Goal: Task Accomplishment & Management: Manage account settings

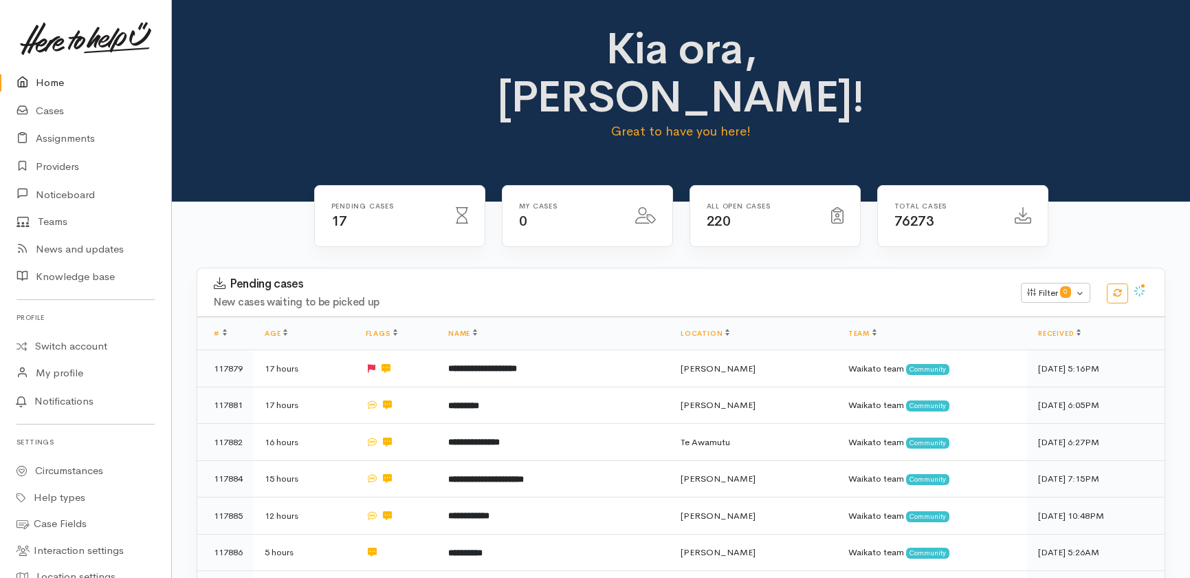
scroll to position [500, 0]
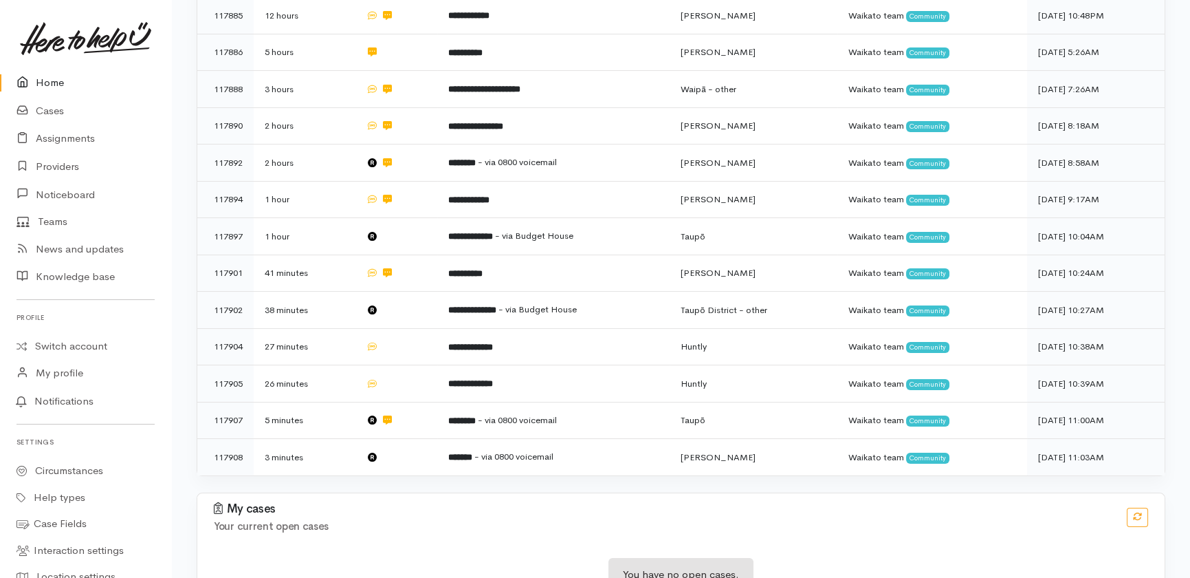
click at [47, 85] on link "Home" at bounding box center [85, 83] width 171 height 28
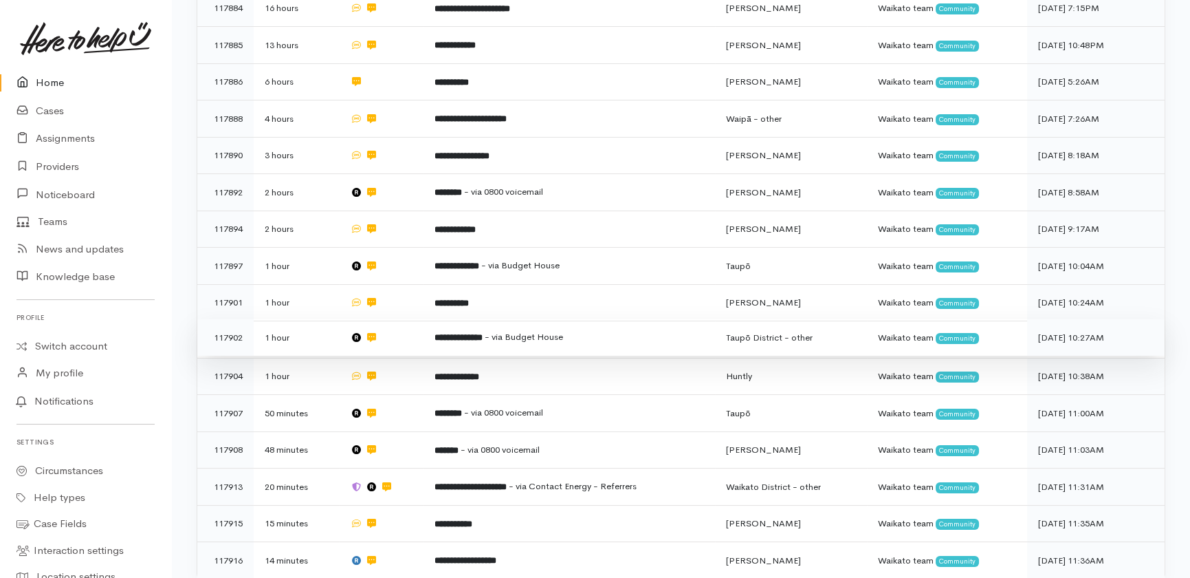
scroll to position [502, 0]
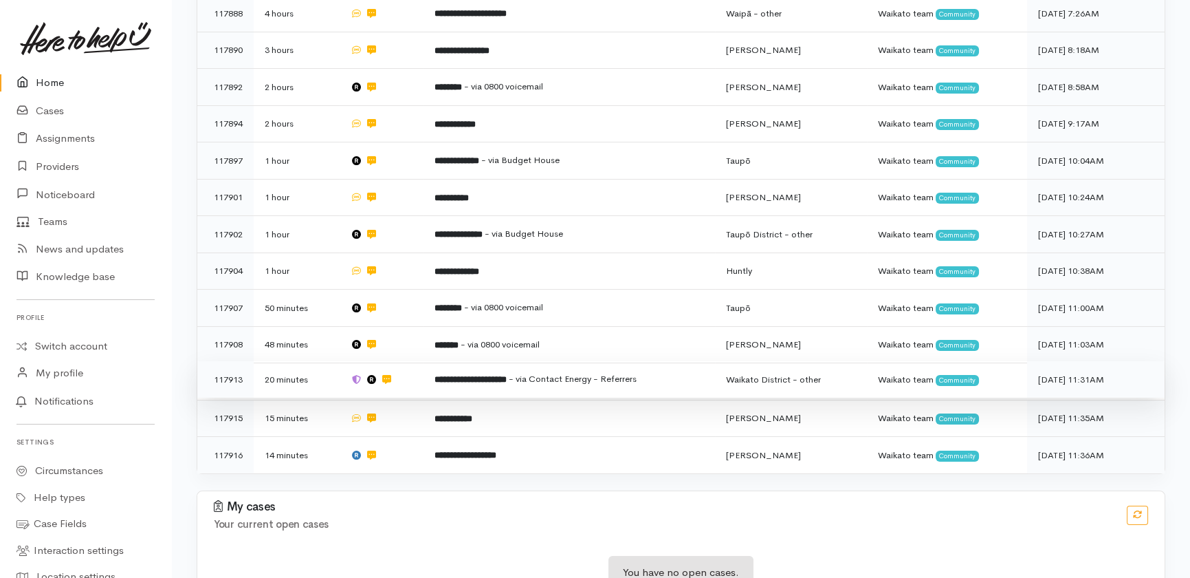
click at [624, 373] on span "- via Contact Energy - Referrers" at bounding box center [573, 379] width 128 height 12
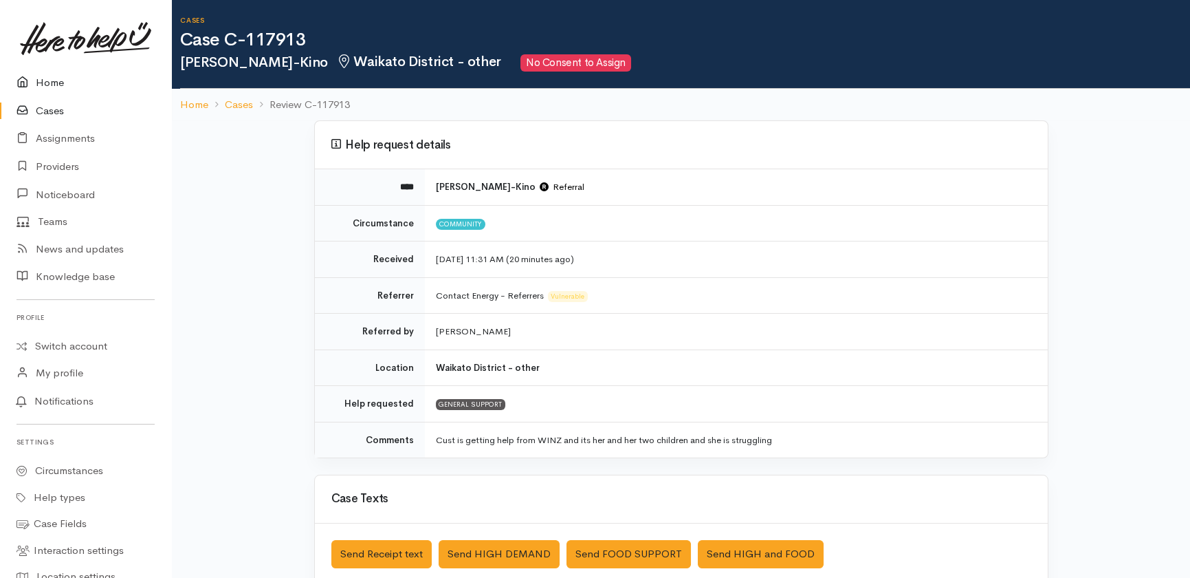
click at [55, 82] on link "Home" at bounding box center [85, 83] width 171 height 28
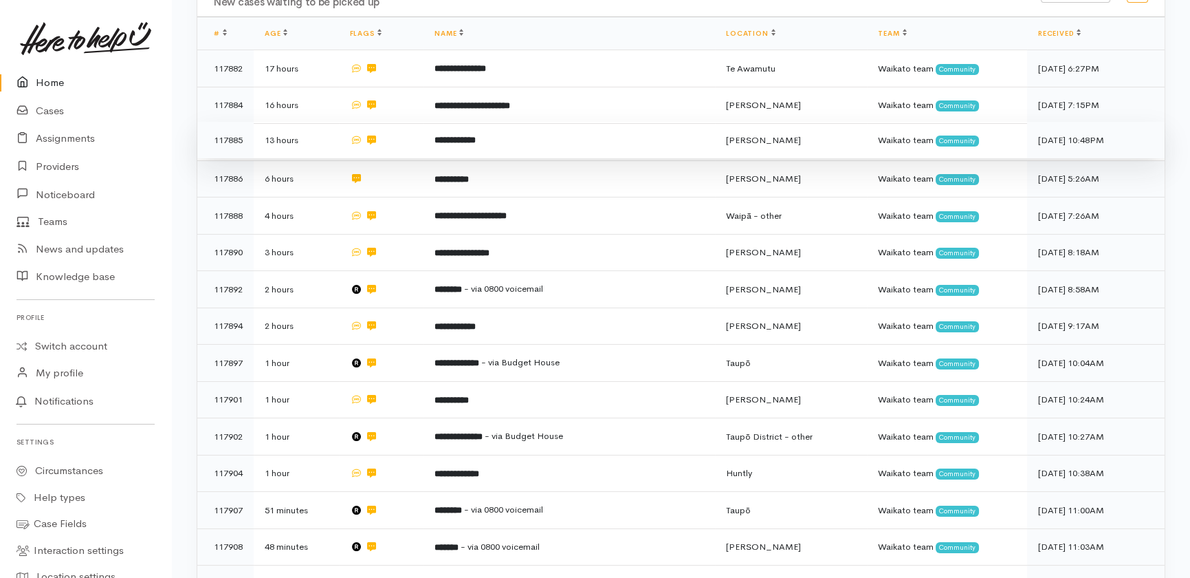
scroll to position [502, 0]
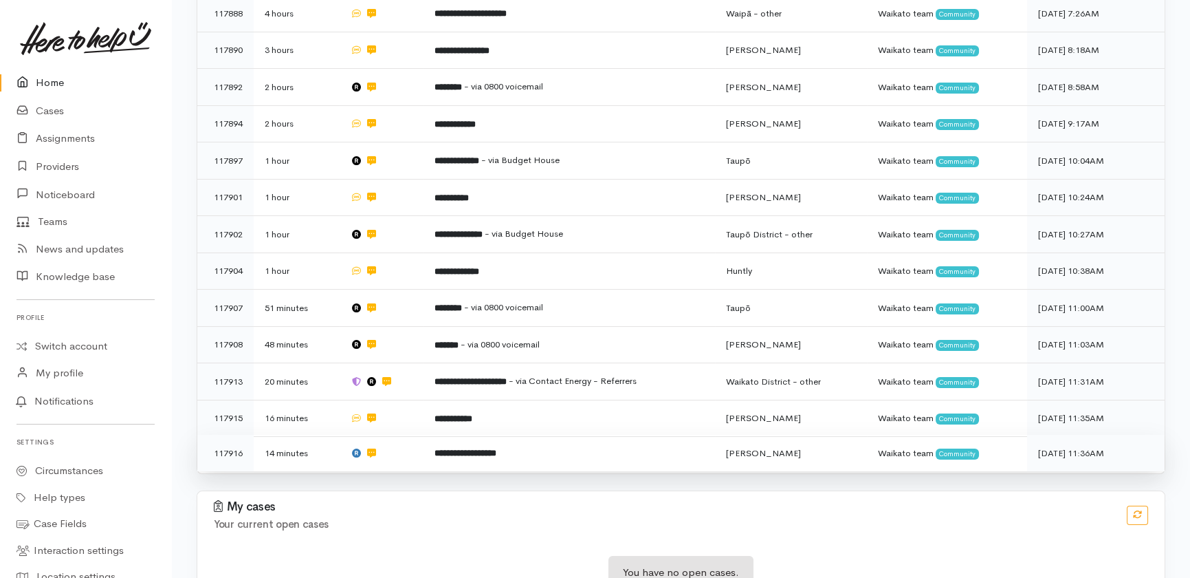
click at [435, 448] on b "**********" at bounding box center [466, 452] width 62 height 9
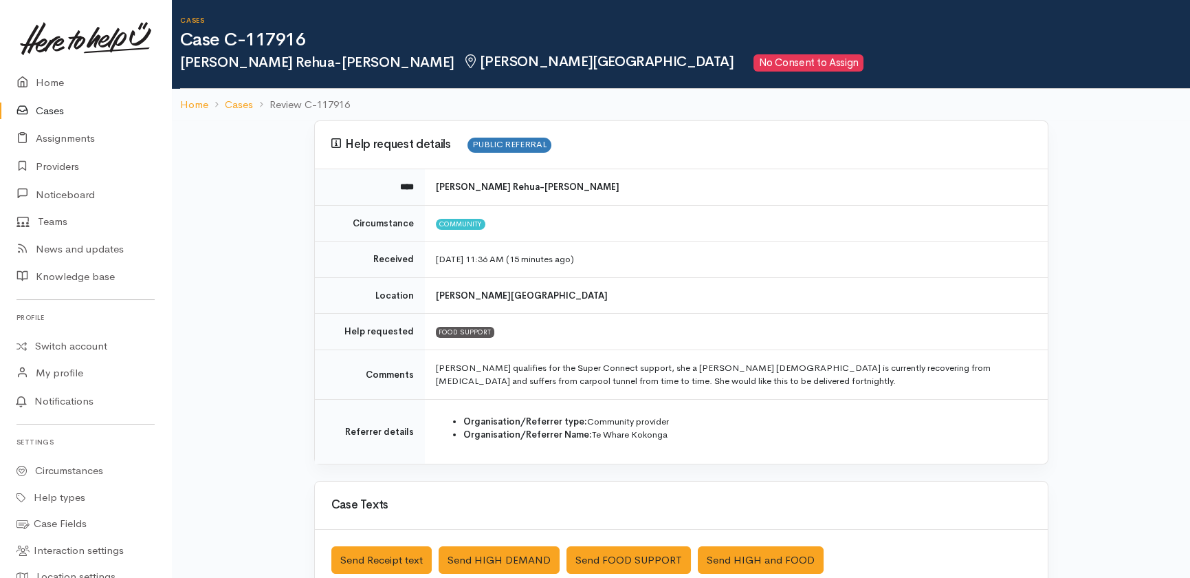
scroll to position [62, 0]
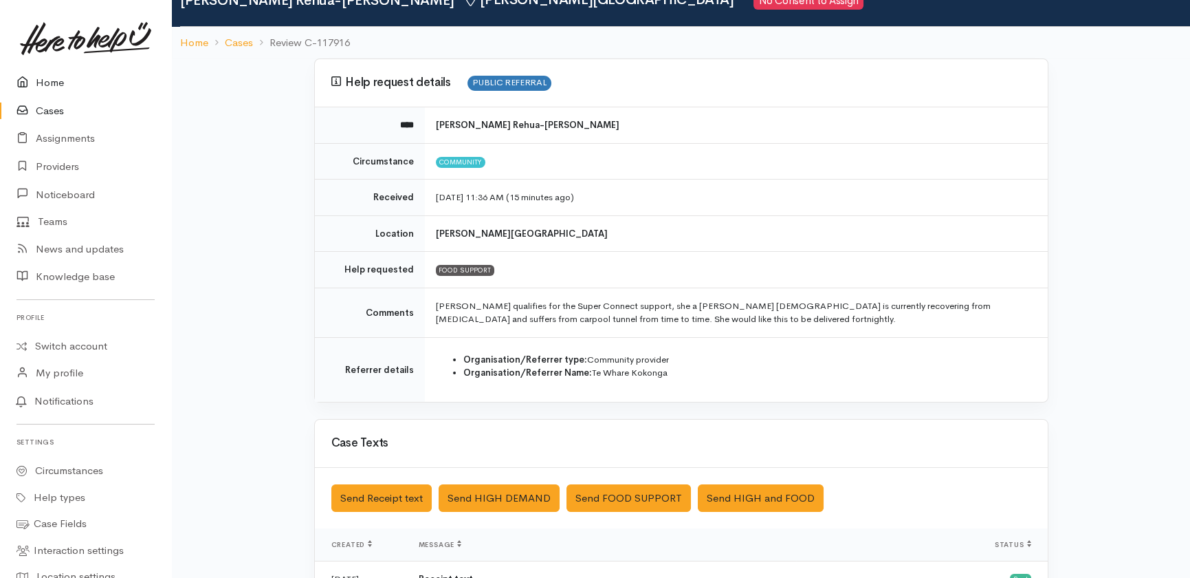
click at [51, 80] on link "Home" at bounding box center [85, 83] width 171 height 28
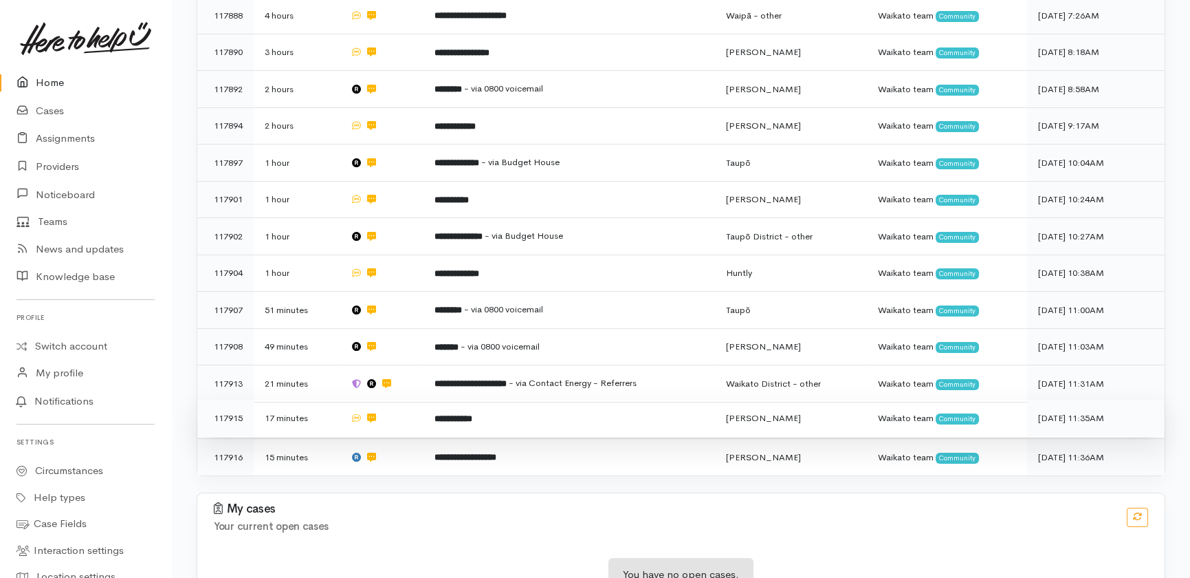
scroll to position [502, 0]
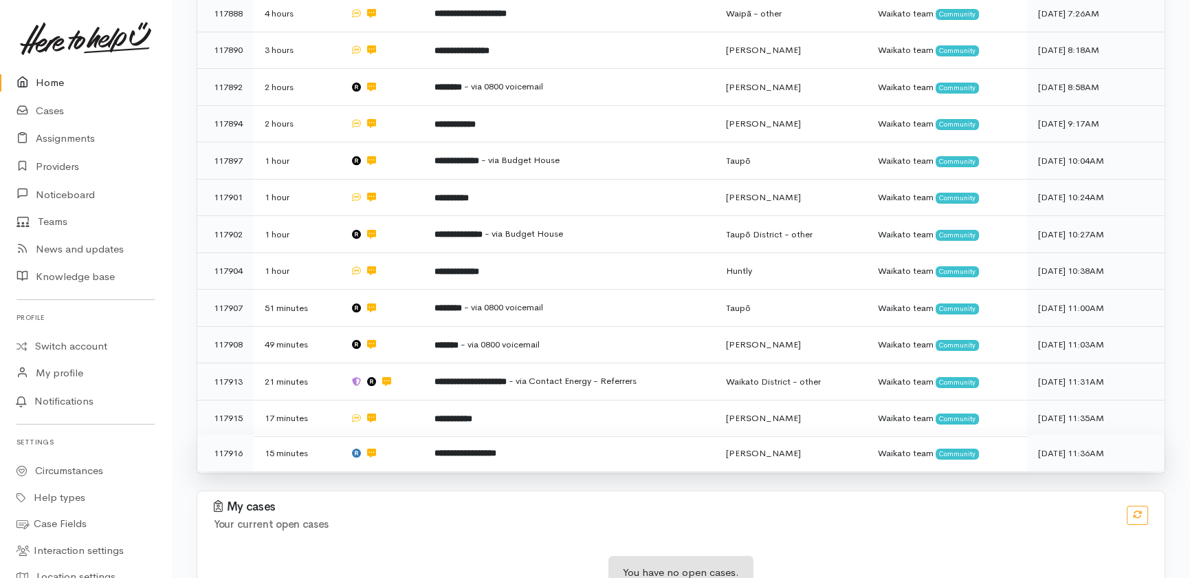
click at [447, 435] on td "**********" at bounding box center [570, 453] width 292 height 36
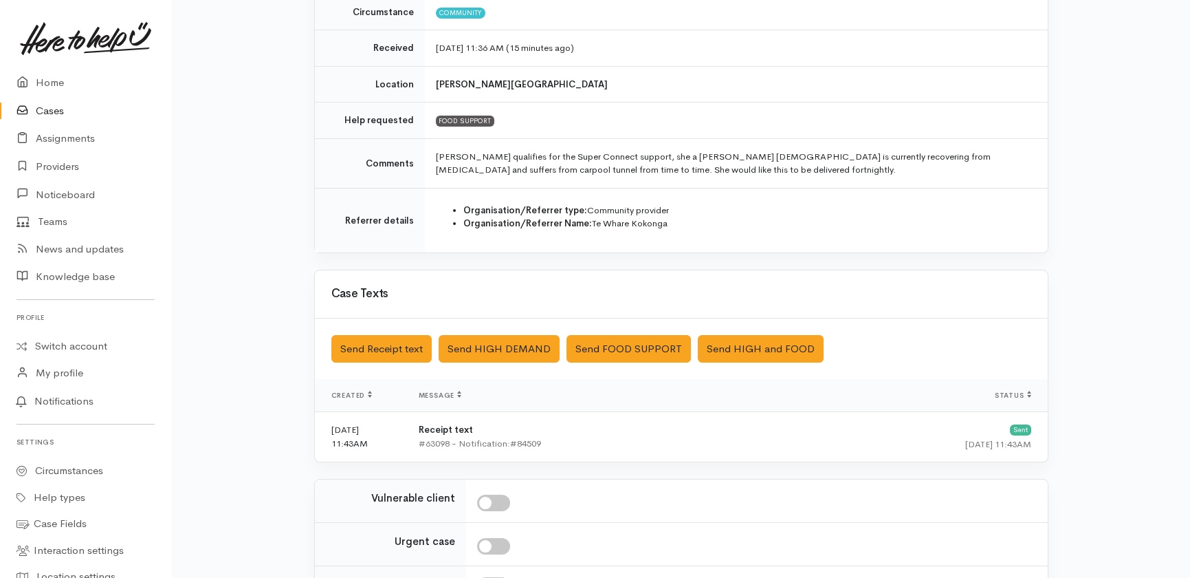
scroll to position [362, 0]
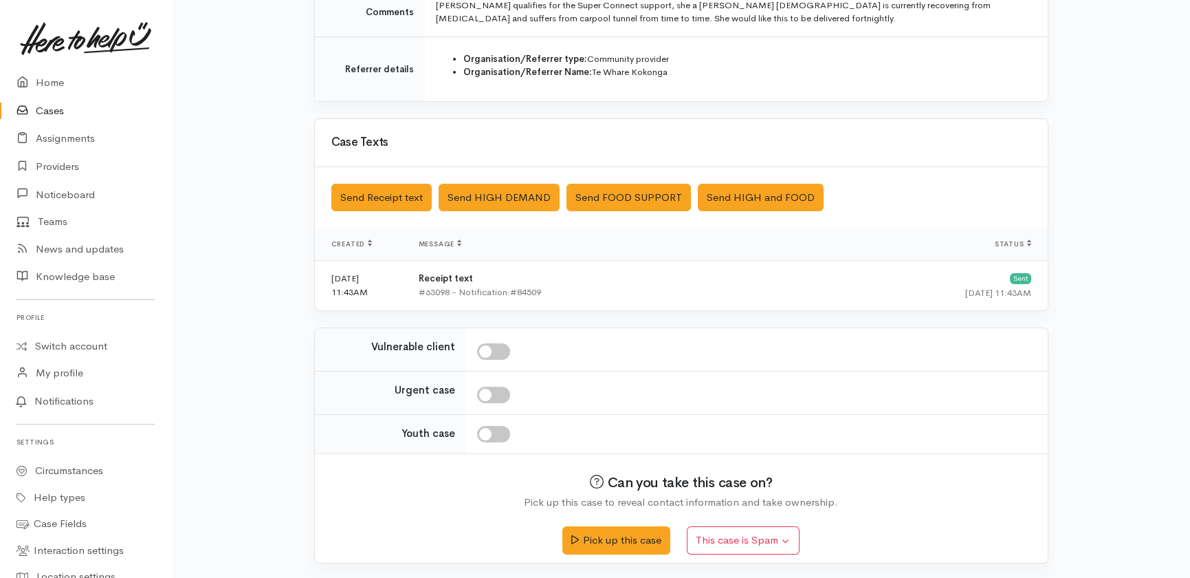
click at [501, 388] on input "checkbox" at bounding box center [493, 394] width 33 height 17
checkbox input "true"
click at [52, 82] on link "Home" at bounding box center [85, 83] width 171 height 28
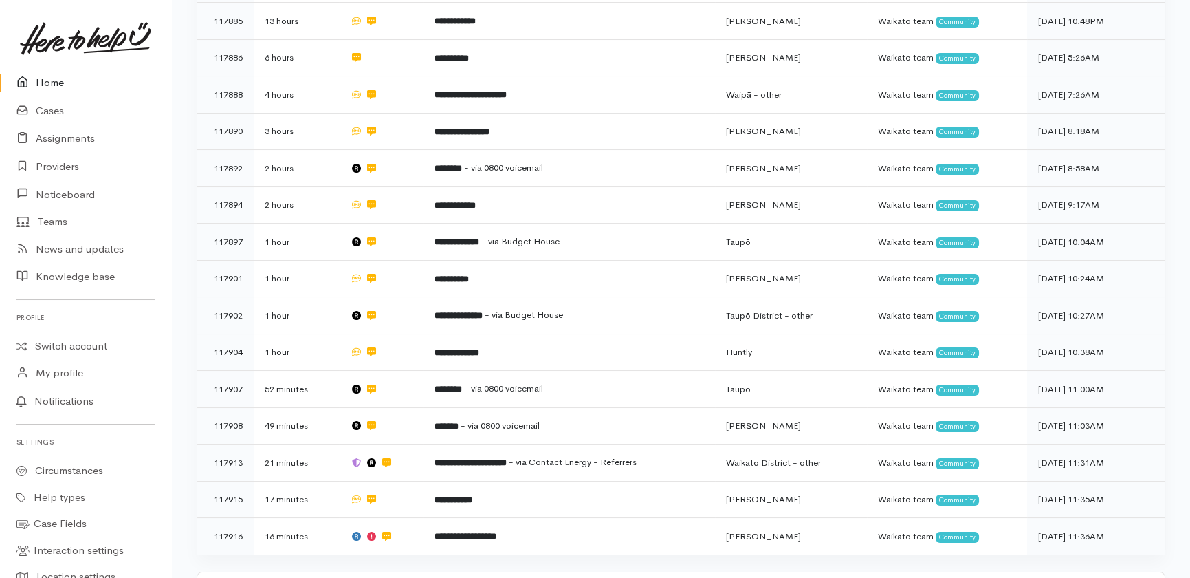
scroll to position [437, 0]
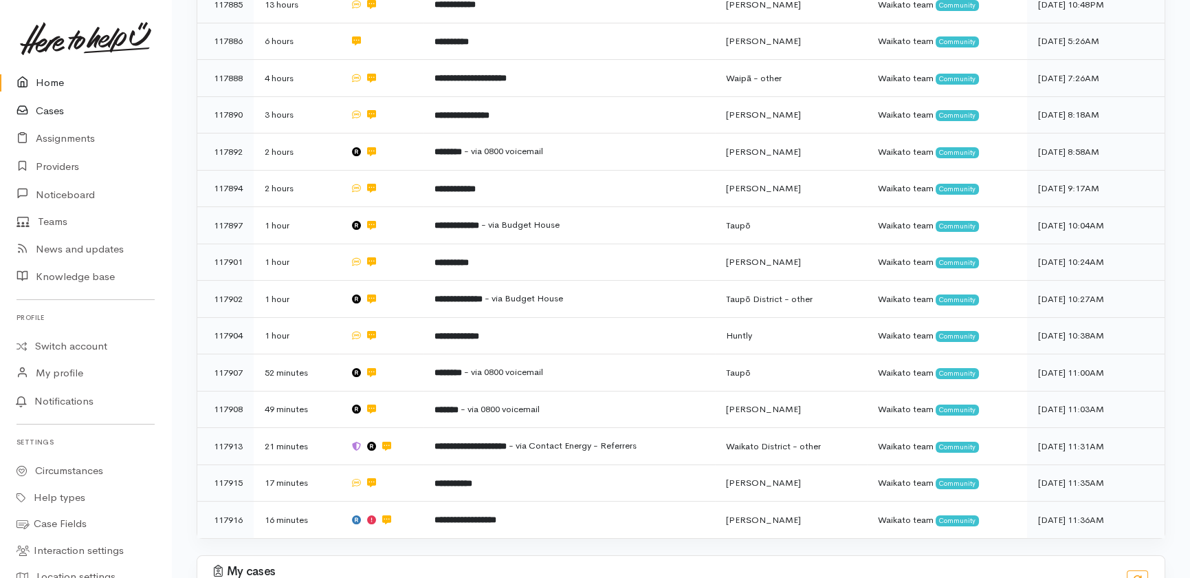
click at [45, 106] on link "Cases" at bounding box center [85, 111] width 171 height 28
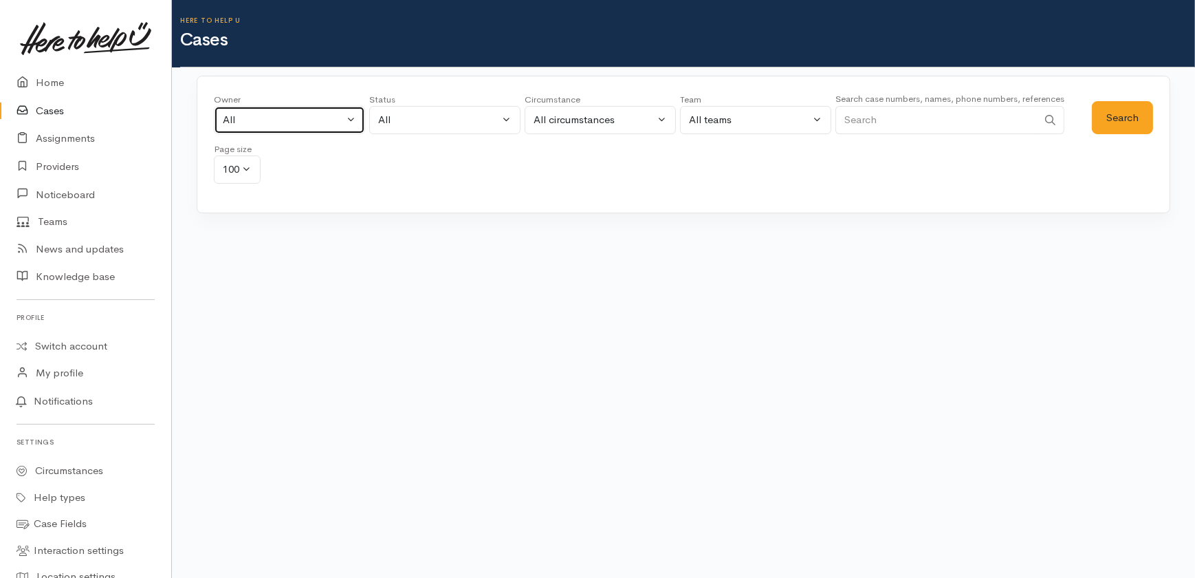
click at [284, 120] on div "All" at bounding box center [283, 120] width 121 height 16
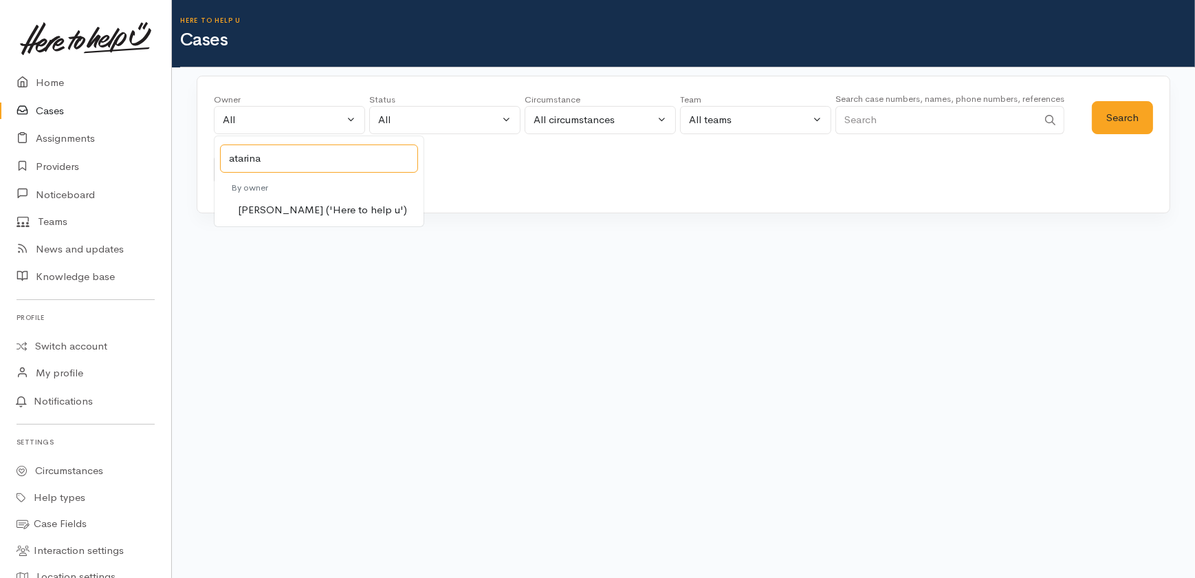
type input "atarina"
click at [314, 210] on span "[PERSON_NAME] ('Here to help u')" at bounding box center [322, 210] width 169 height 16
select select "1252"
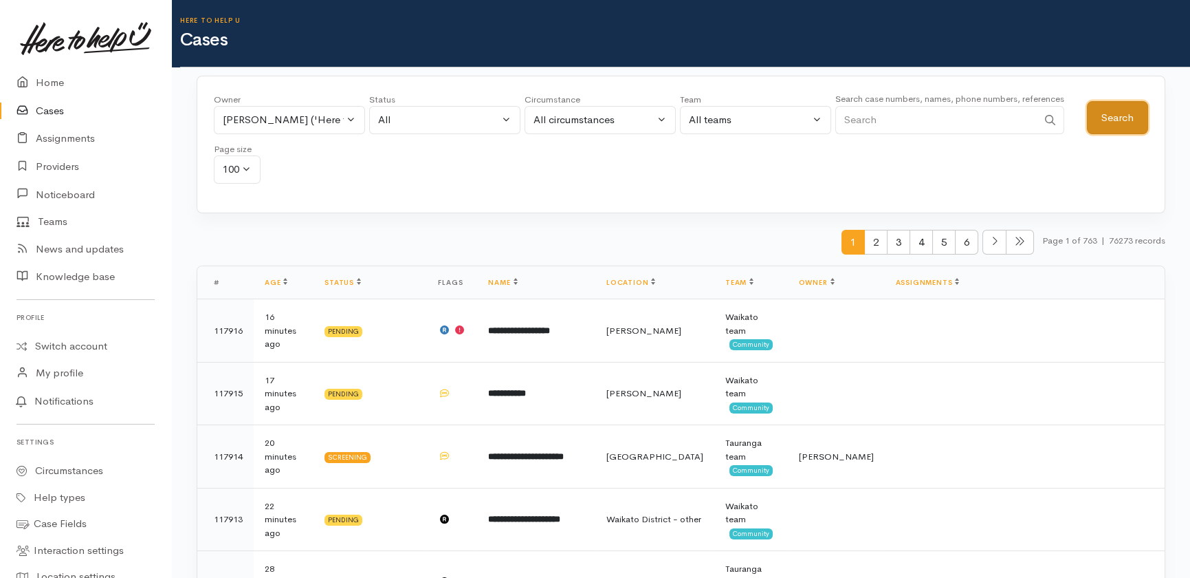
click at [1128, 111] on button "Search" at bounding box center [1117, 118] width 61 height 34
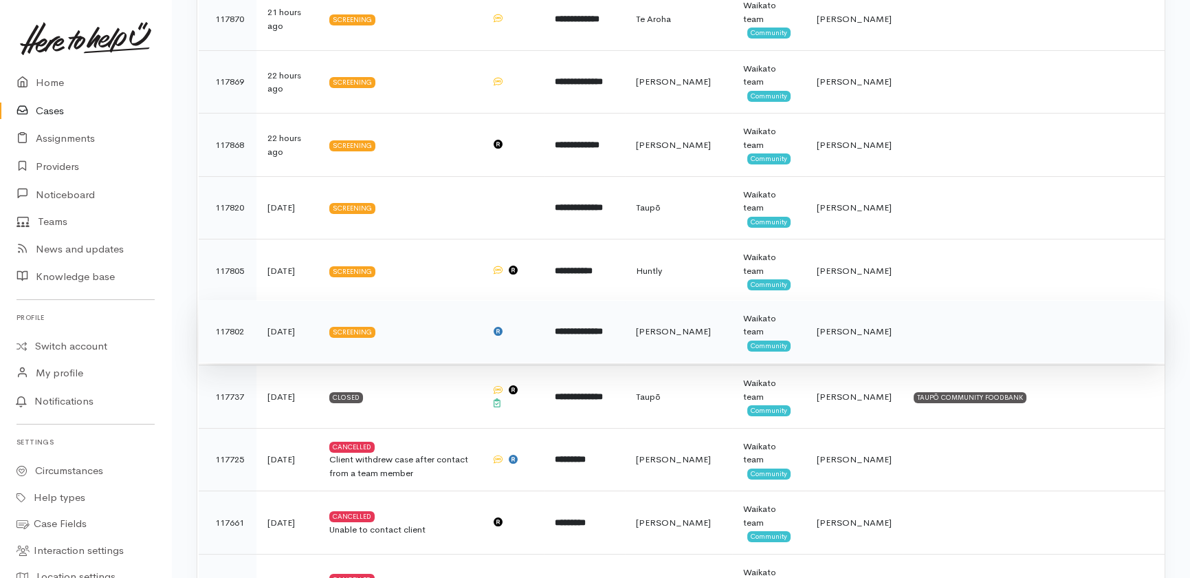
scroll to position [375, 0]
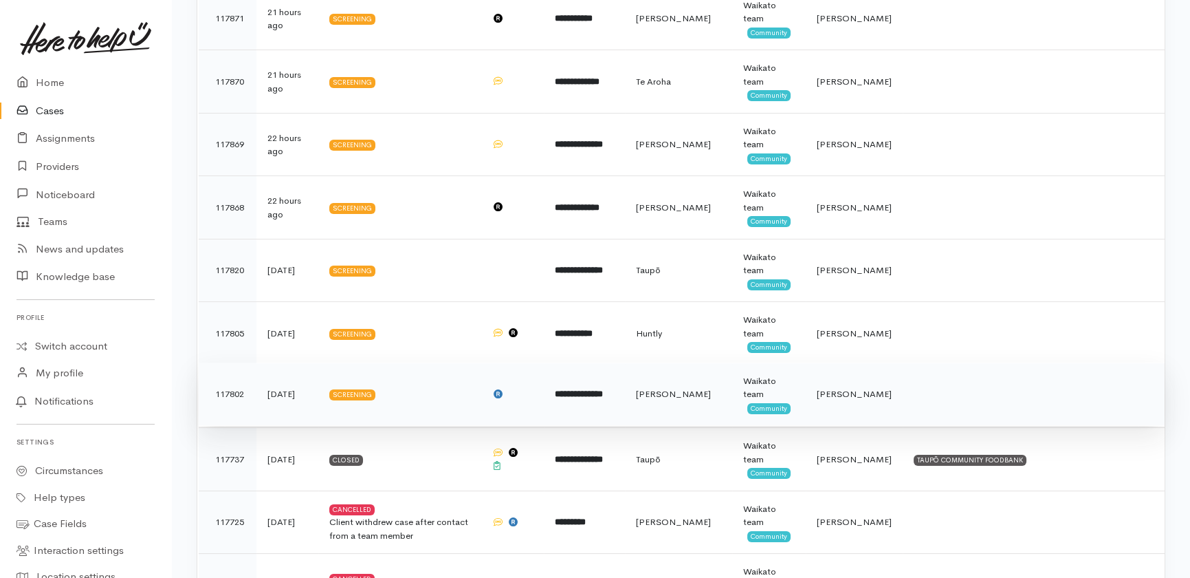
click at [277, 388] on td "2 days ago" at bounding box center [287, 393] width 62 height 63
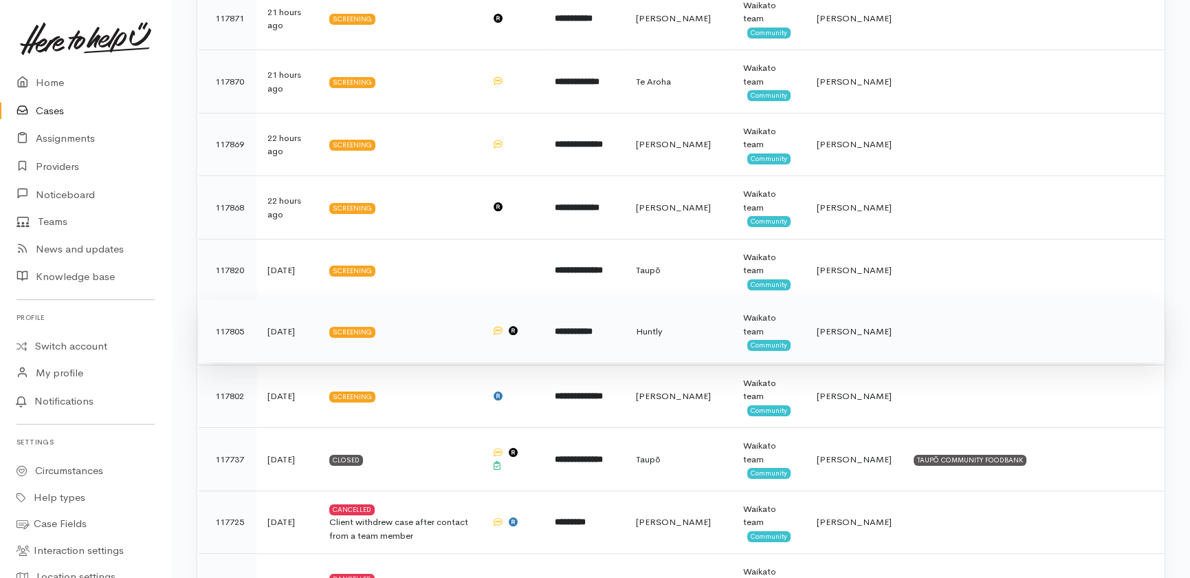
click at [286, 333] on td "2 days ago" at bounding box center [287, 331] width 62 height 63
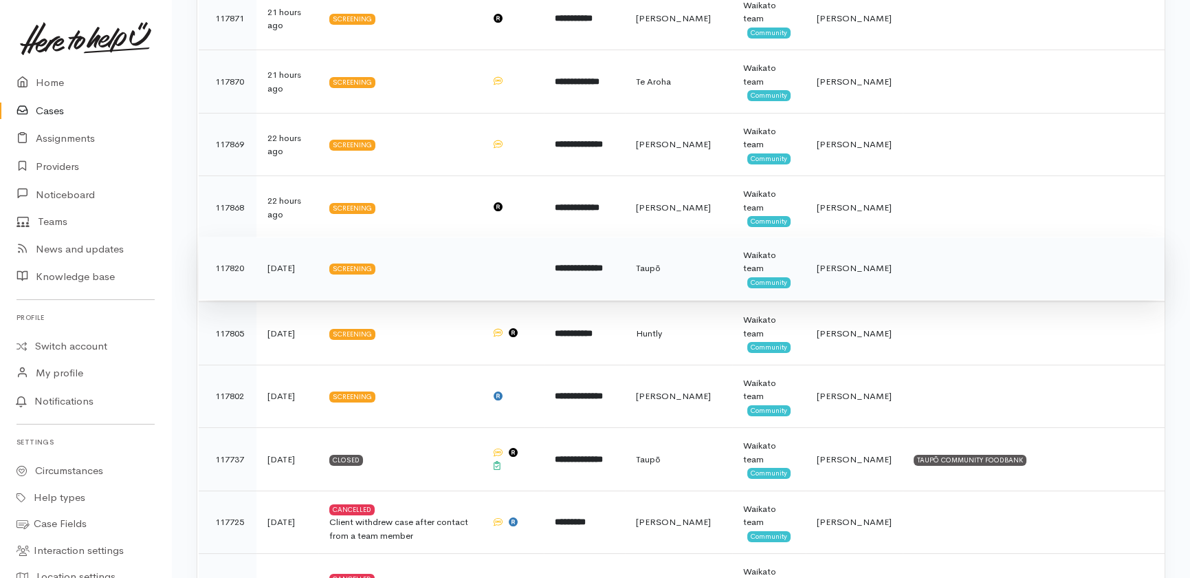
click at [305, 270] on td "[DATE]" at bounding box center [287, 268] width 62 height 63
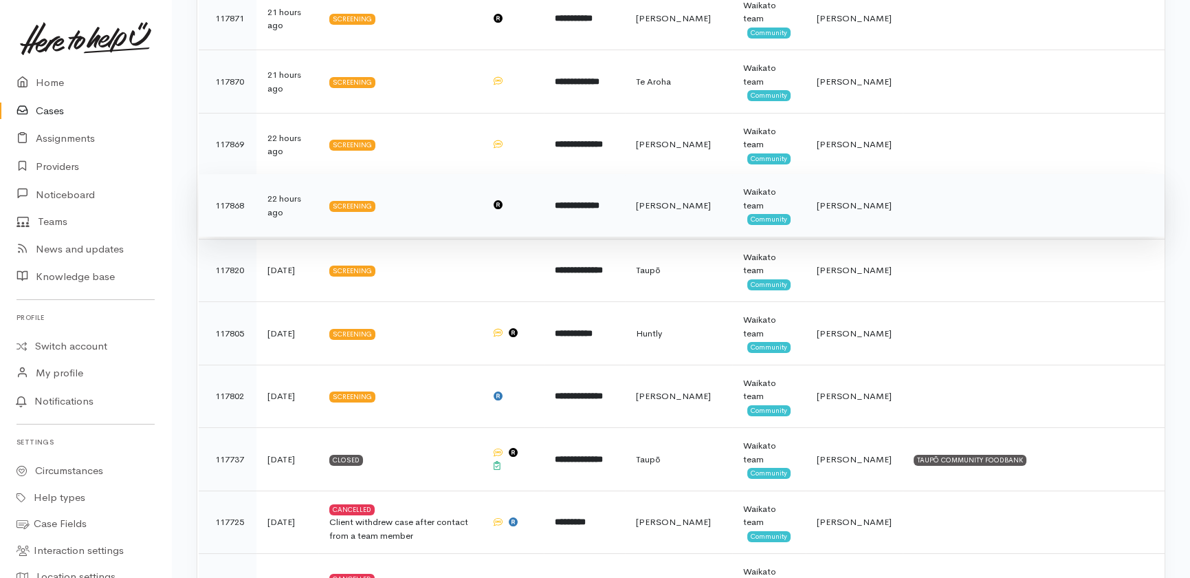
click at [278, 205] on td "22 hours ago" at bounding box center [287, 205] width 62 height 63
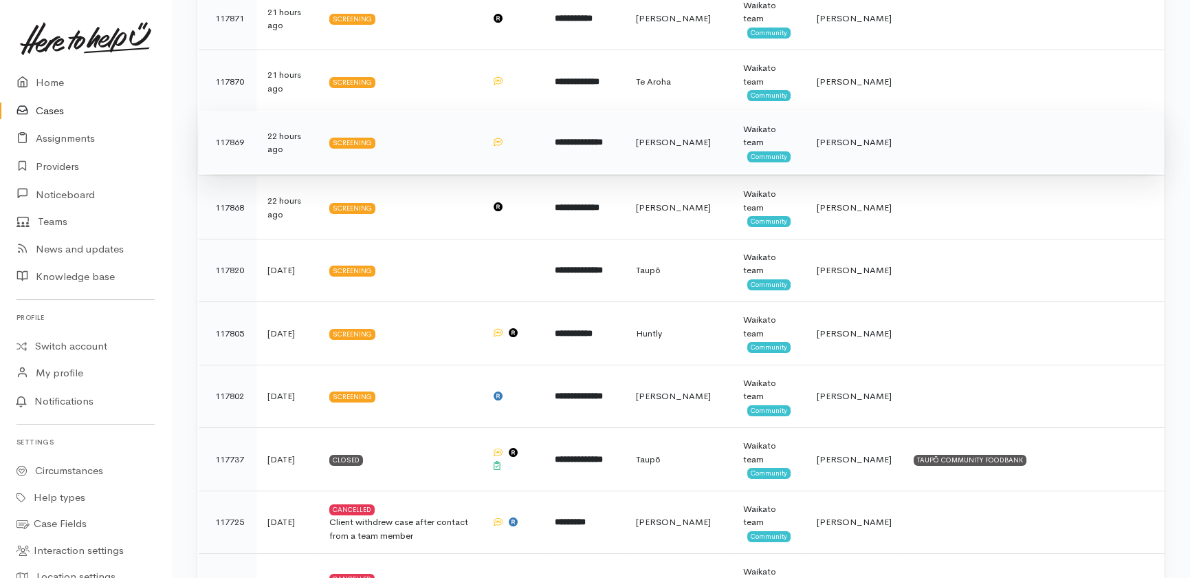
click at [302, 142] on td "22 hours ago" at bounding box center [287, 142] width 62 height 63
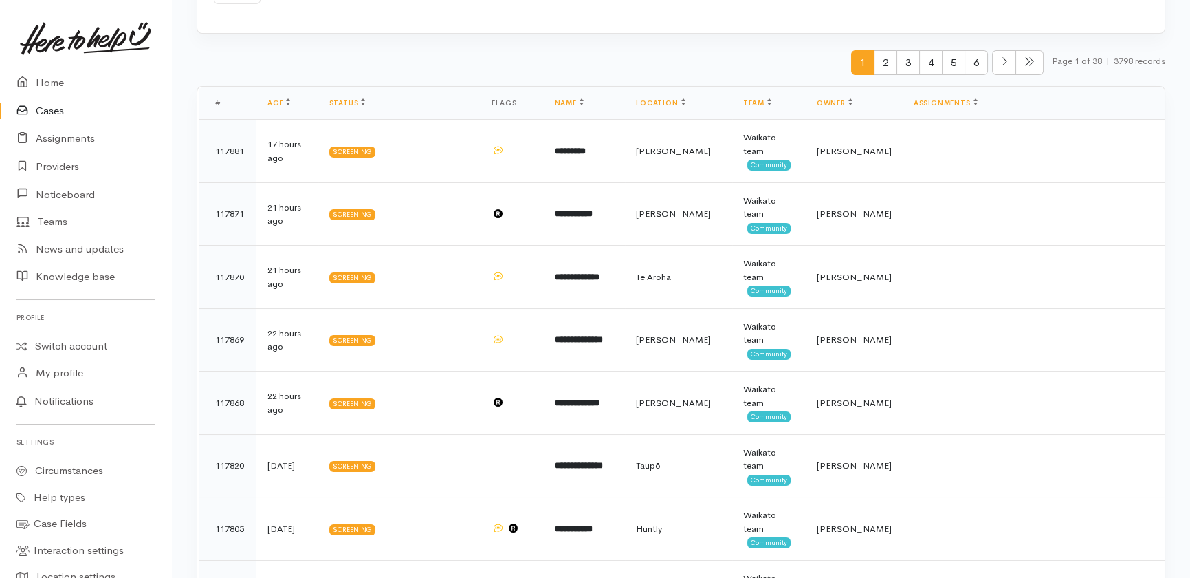
scroll to position [0, 0]
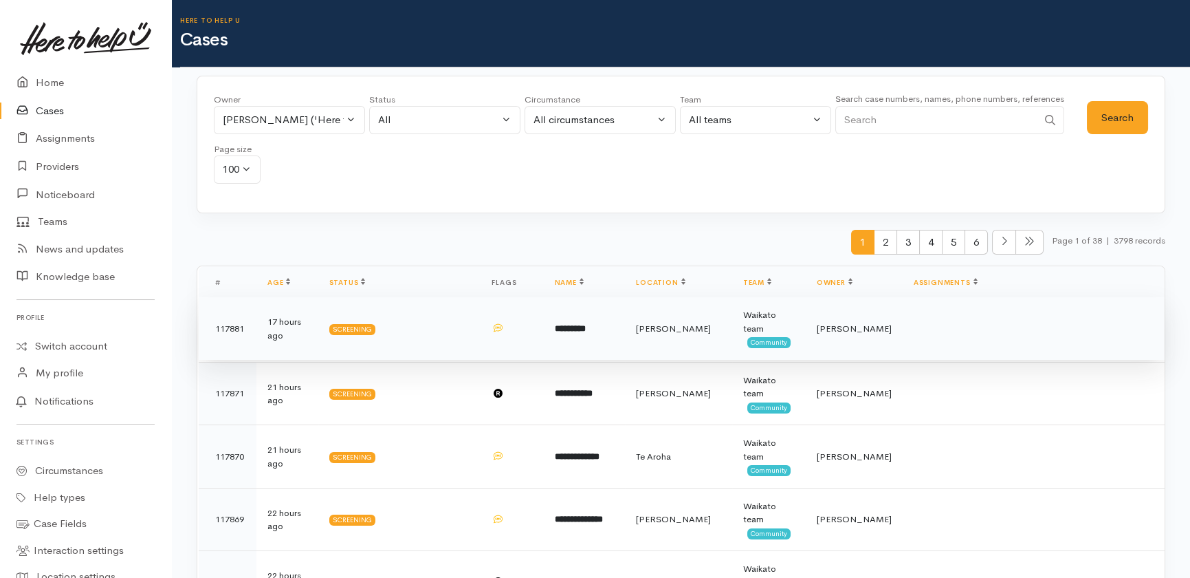
click at [284, 336] on td "17 hours ago" at bounding box center [287, 328] width 62 height 63
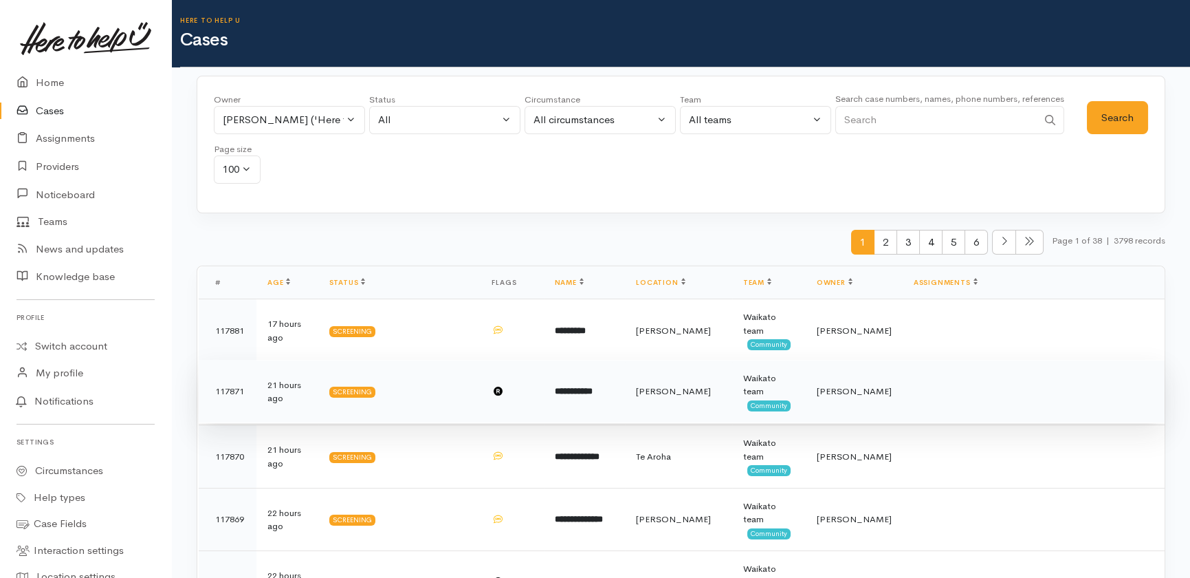
click at [285, 398] on td "21 hours ago" at bounding box center [287, 391] width 62 height 63
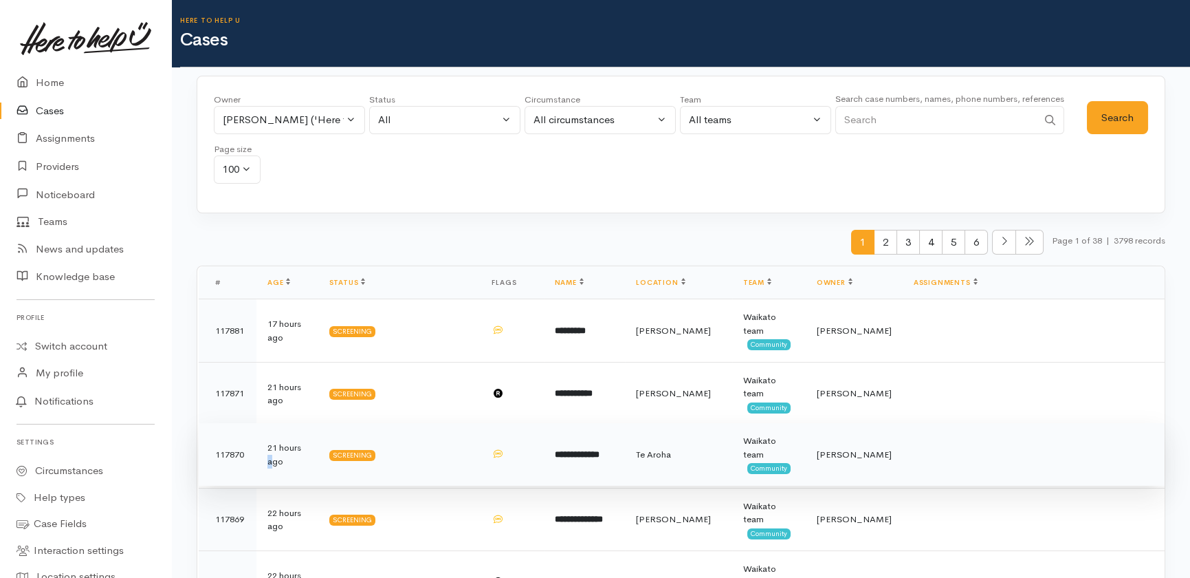
drag, startPoint x: 271, startPoint y: 459, endPoint x: 279, endPoint y: 521, distance: 63.1
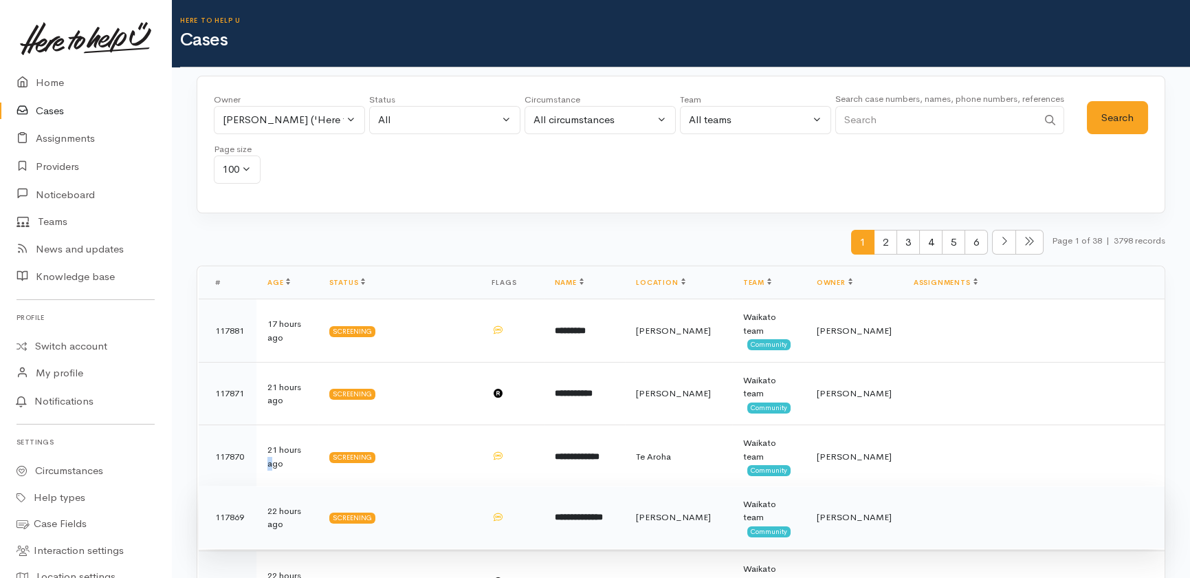
click at [273, 459] on td "21 hours ago" at bounding box center [287, 456] width 62 height 63
click at [277, 528] on td "22 hours ago" at bounding box center [287, 516] width 62 height 63
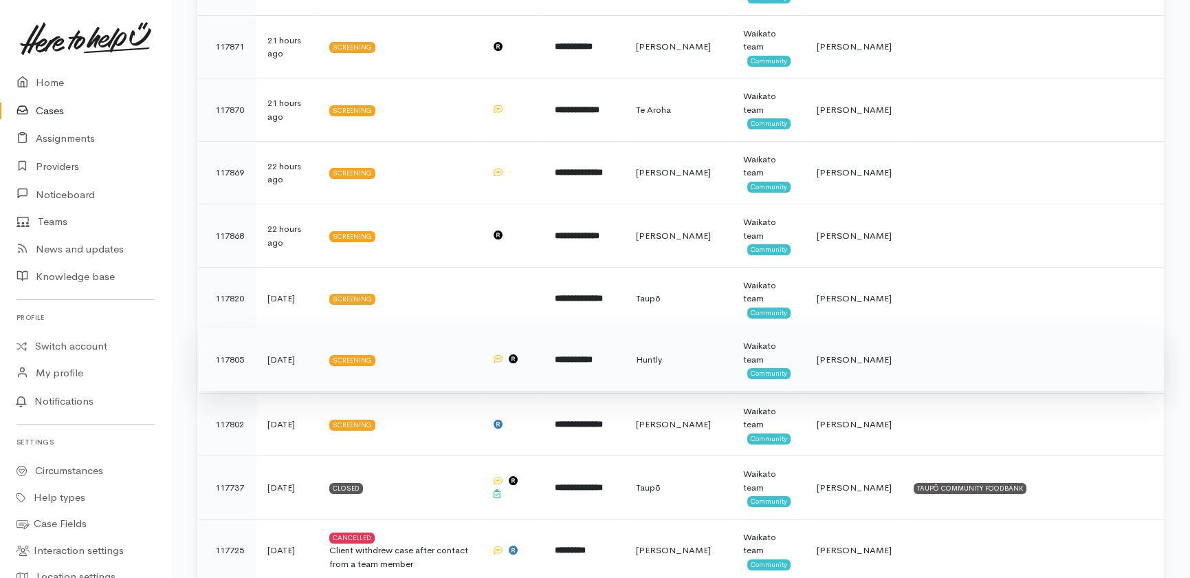
scroll to position [375, 0]
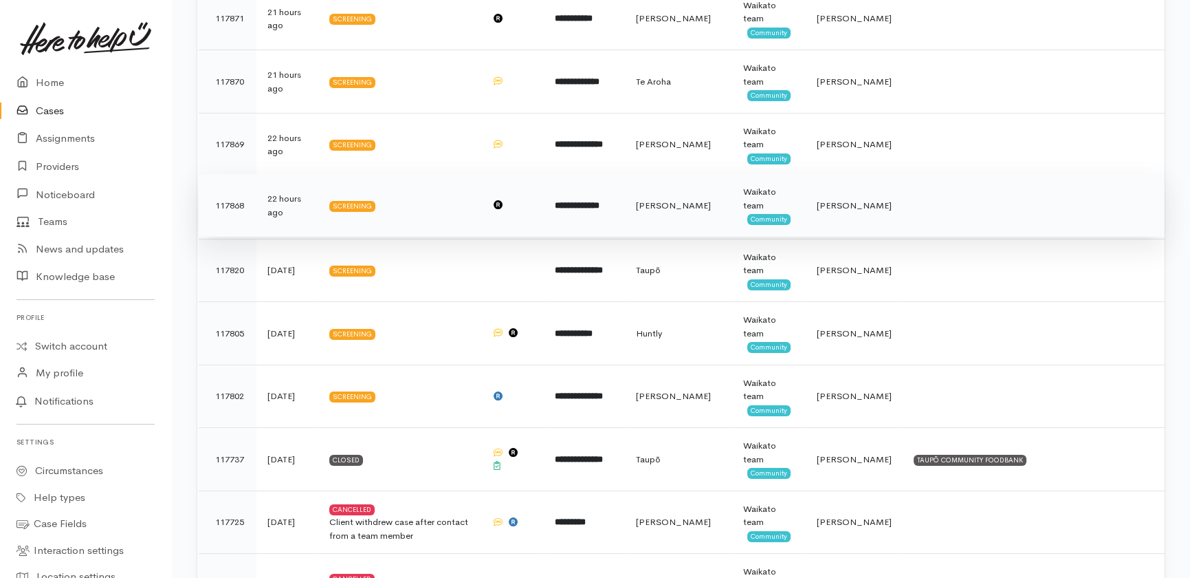
click at [281, 212] on td "22 hours ago" at bounding box center [287, 205] width 62 height 63
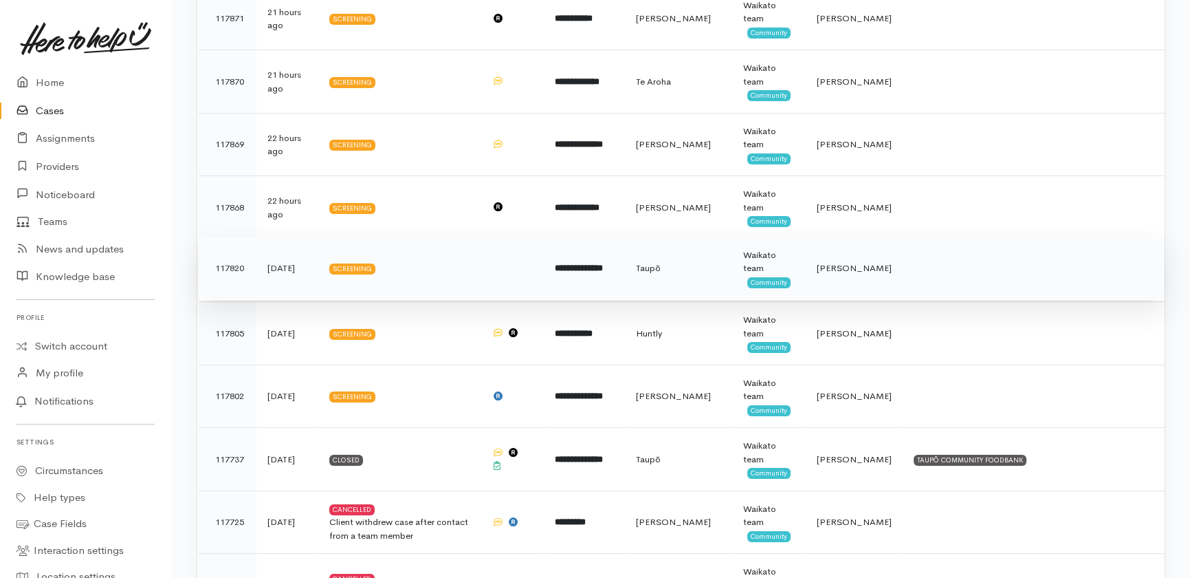
click at [285, 267] on td "yesterday" at bounding box center [287, 268] width 62 height 63
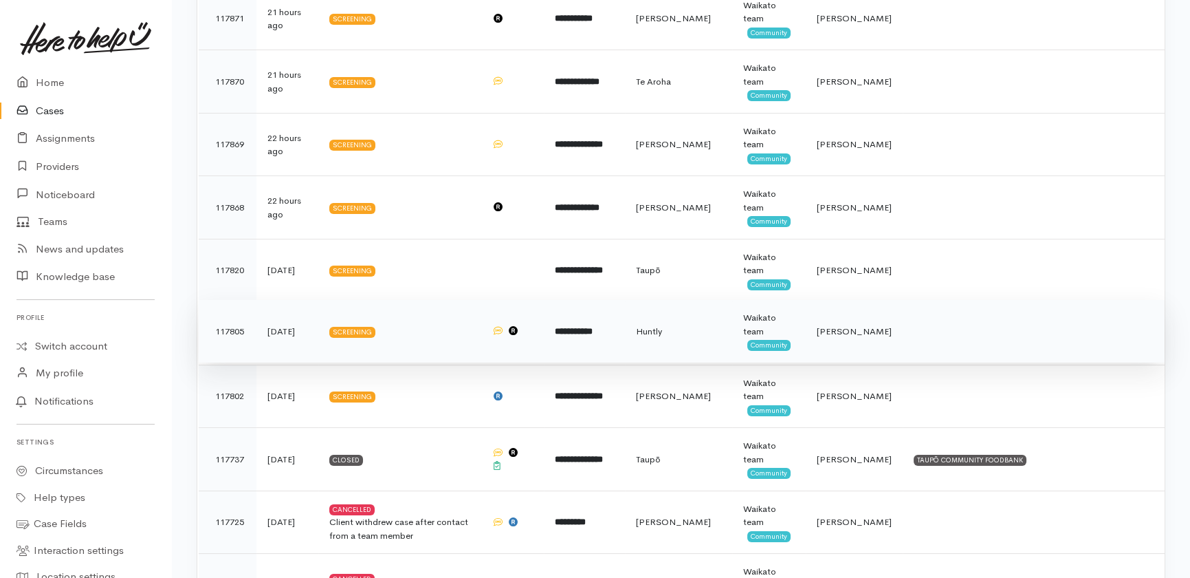
click at [289, 334] on td "2 days ago" at bounding box center [287, 331] width 62 height 63
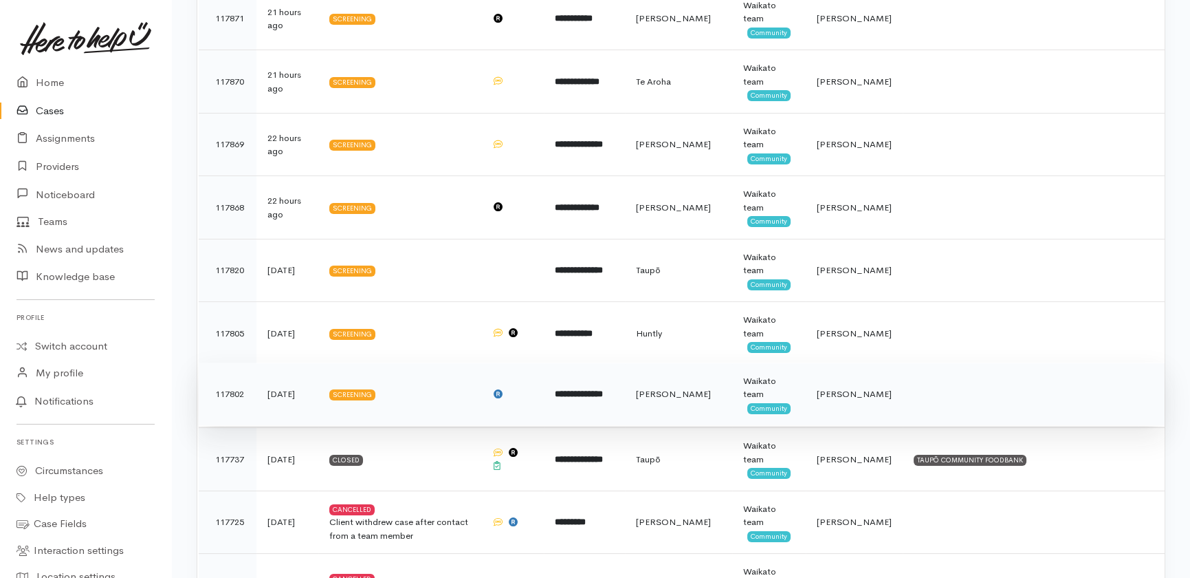
drag, startPoint x: 288, startPoint y: 399, endPoint x: 296, endPoint y: 361, distance: 38.6
click at [289, 397] on td "2 days ago" at bounding box center [287, 393] width 62 height 63
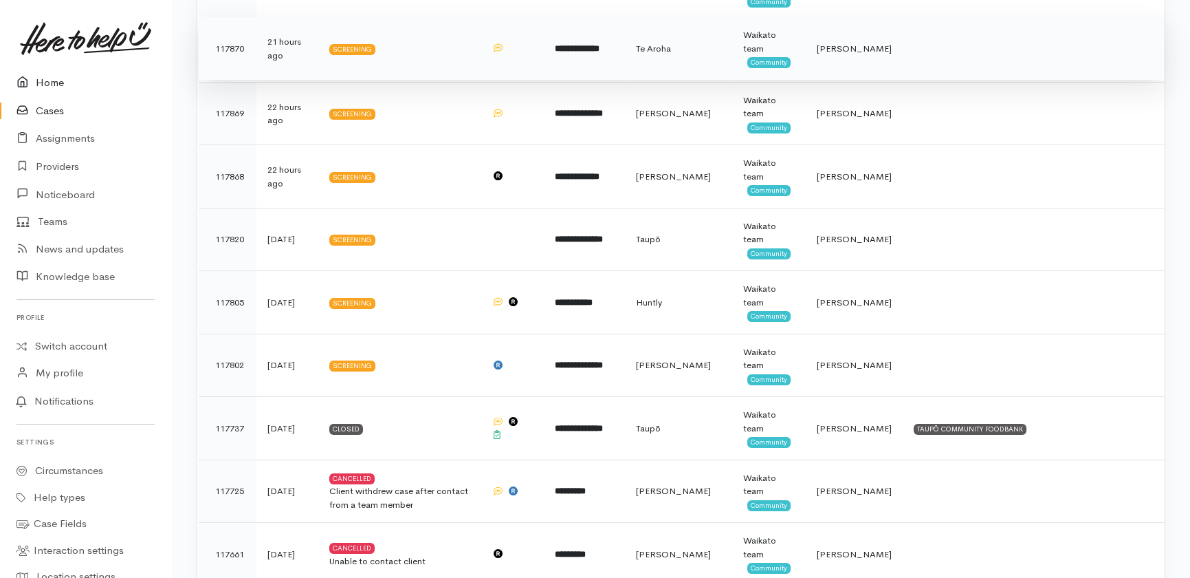
scroll to position [250, 0]
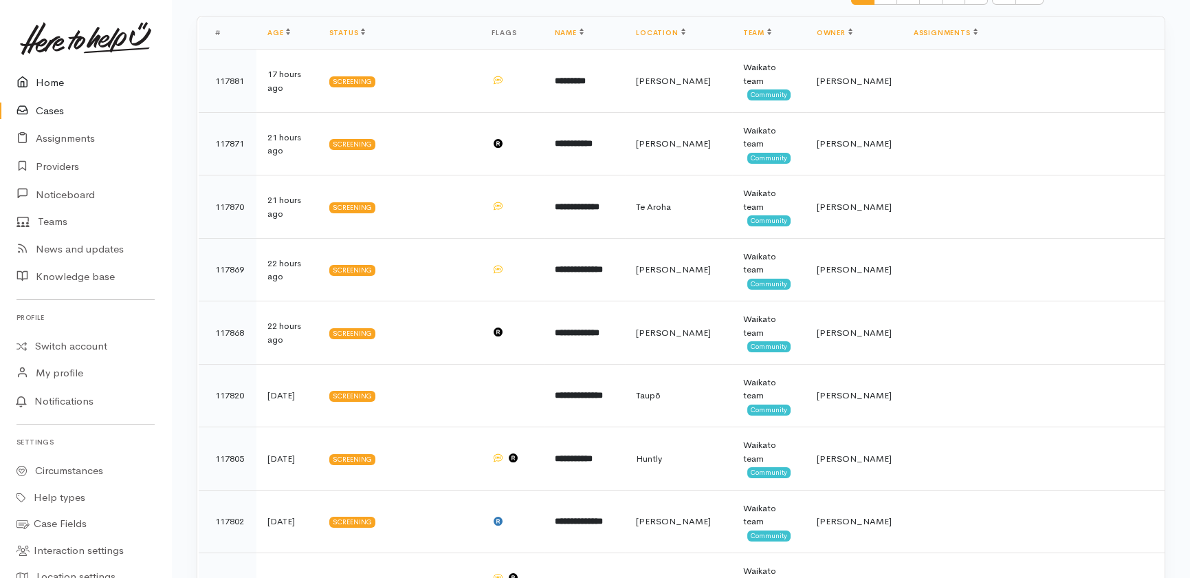
click at [52, 83] on link "Home" at bounding box center [85, 83] width 171 height 28
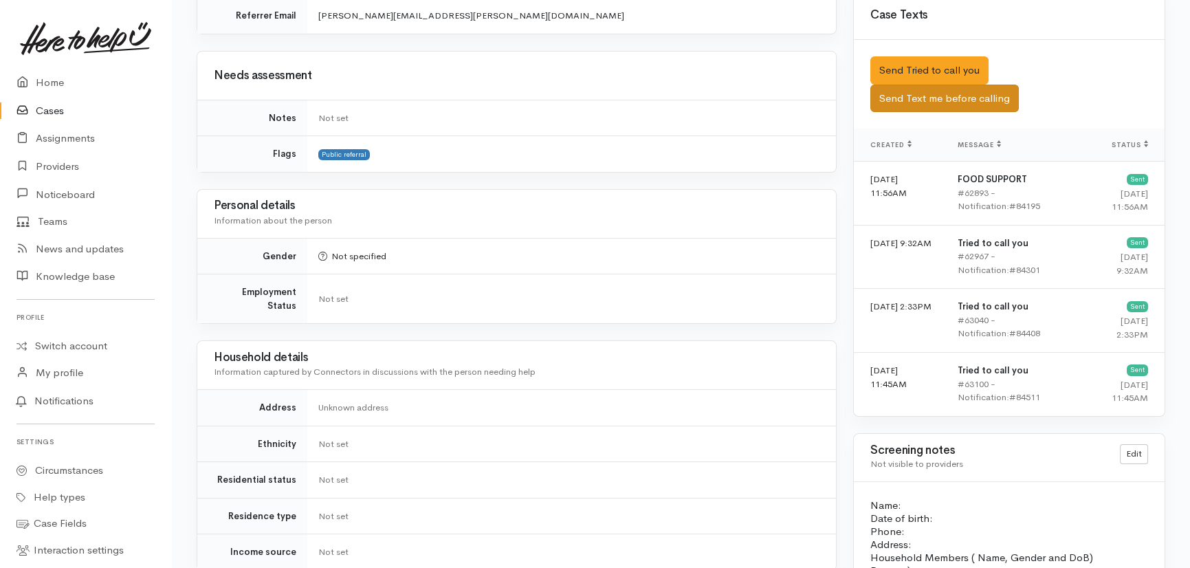
scroll to position [812, 0]
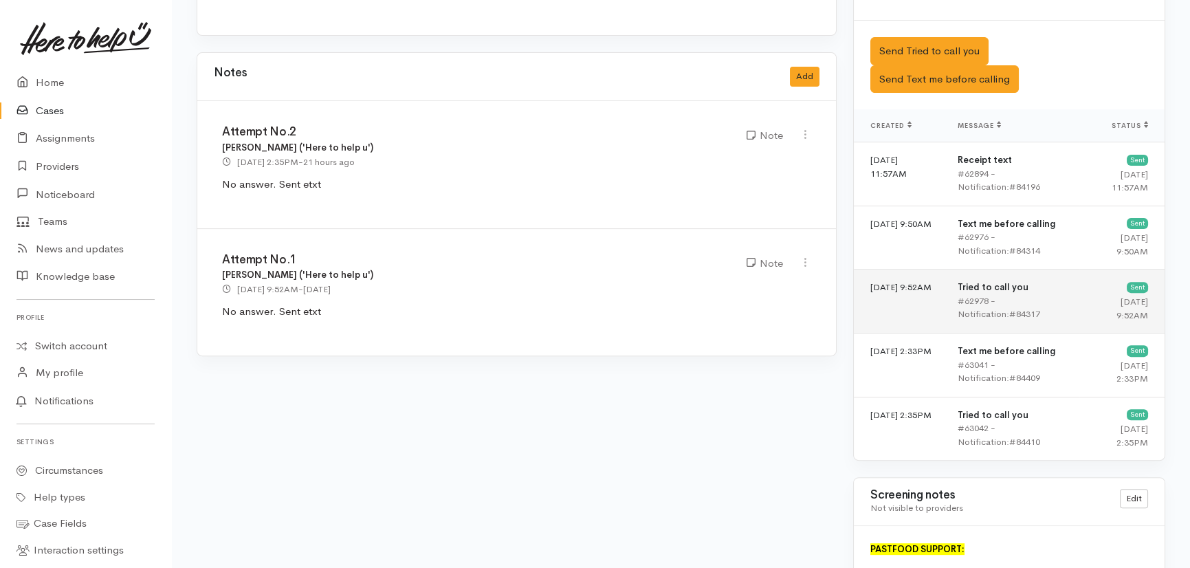
scroll to position [1375, 0]
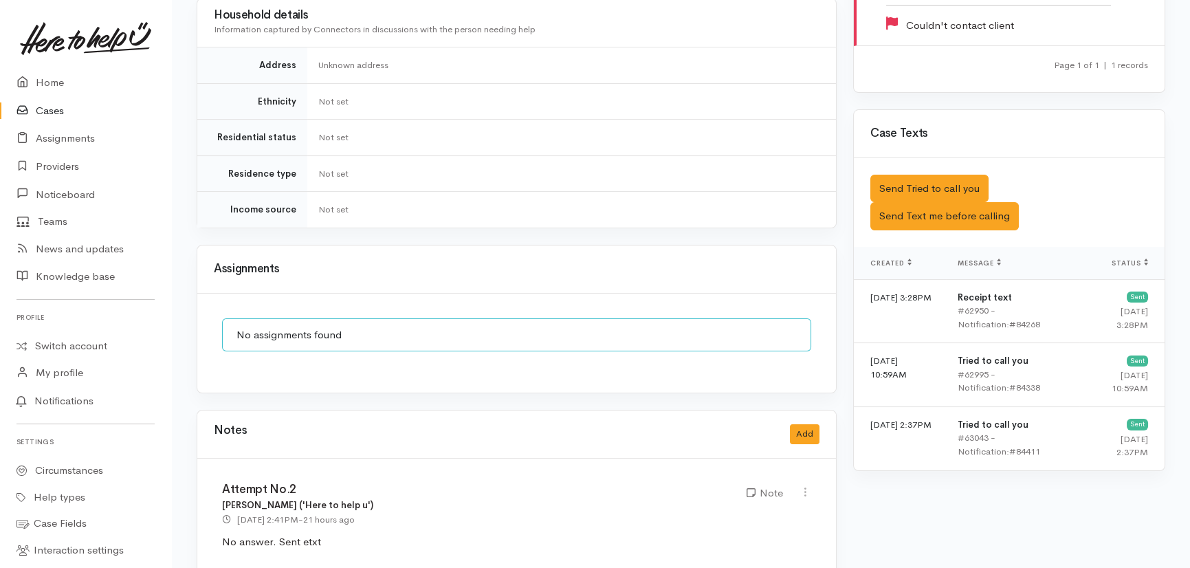
scroll to position [930, 0]
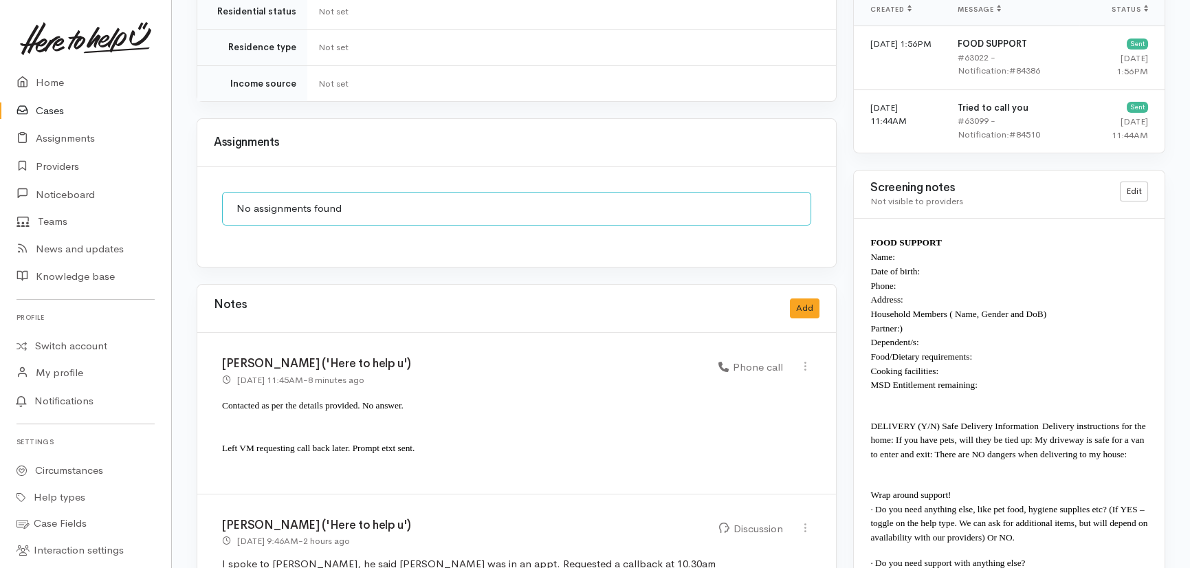
scroll to position [924, 0]
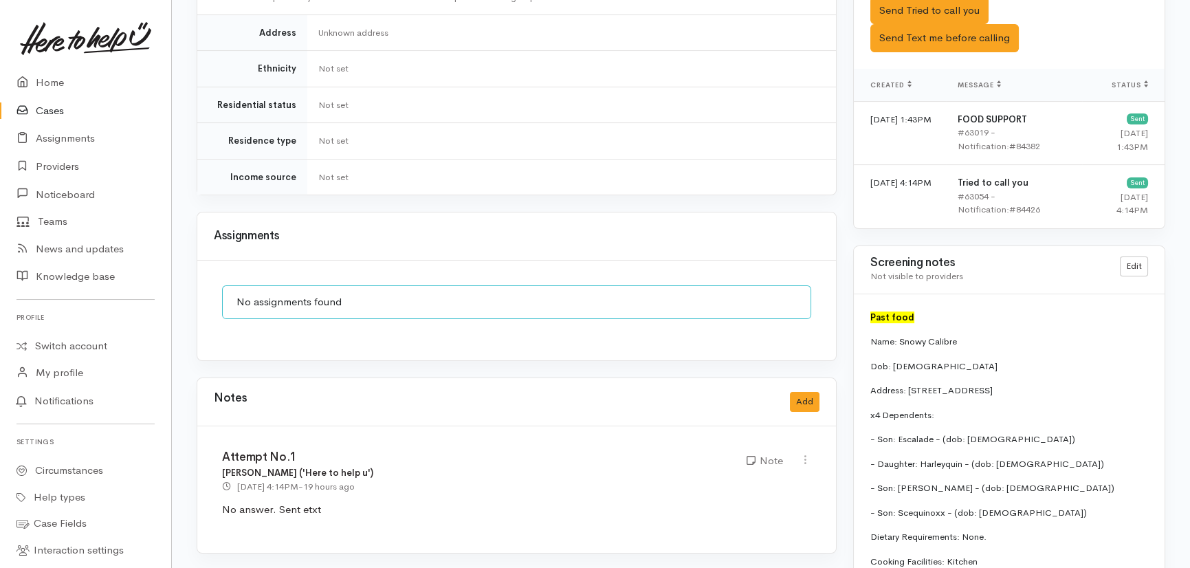
scroll to position [1114, 0]
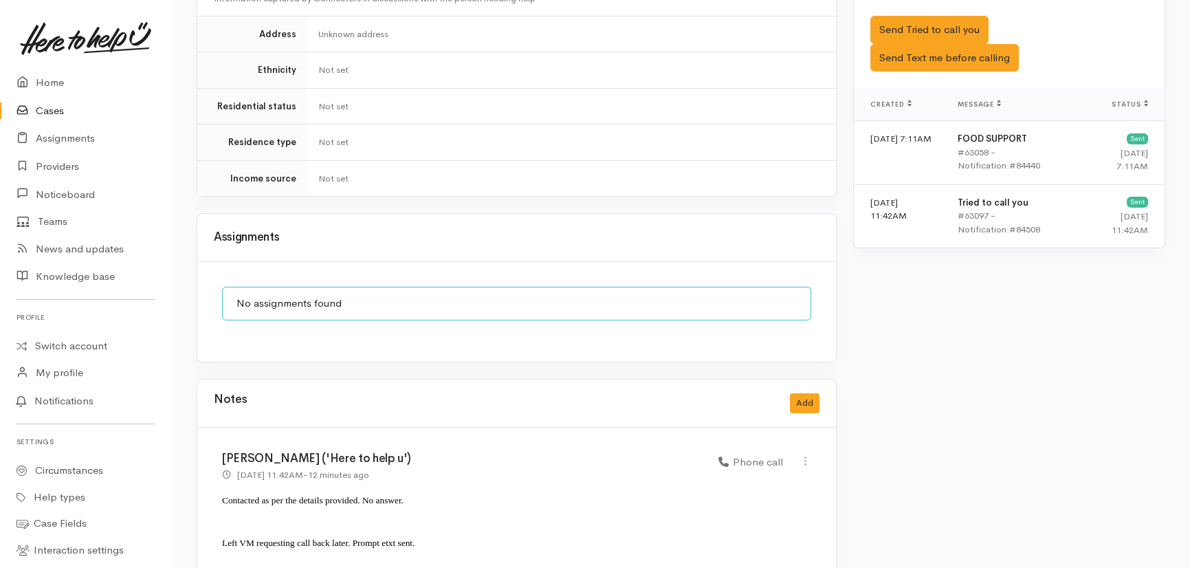
scroll to position [873, 0]
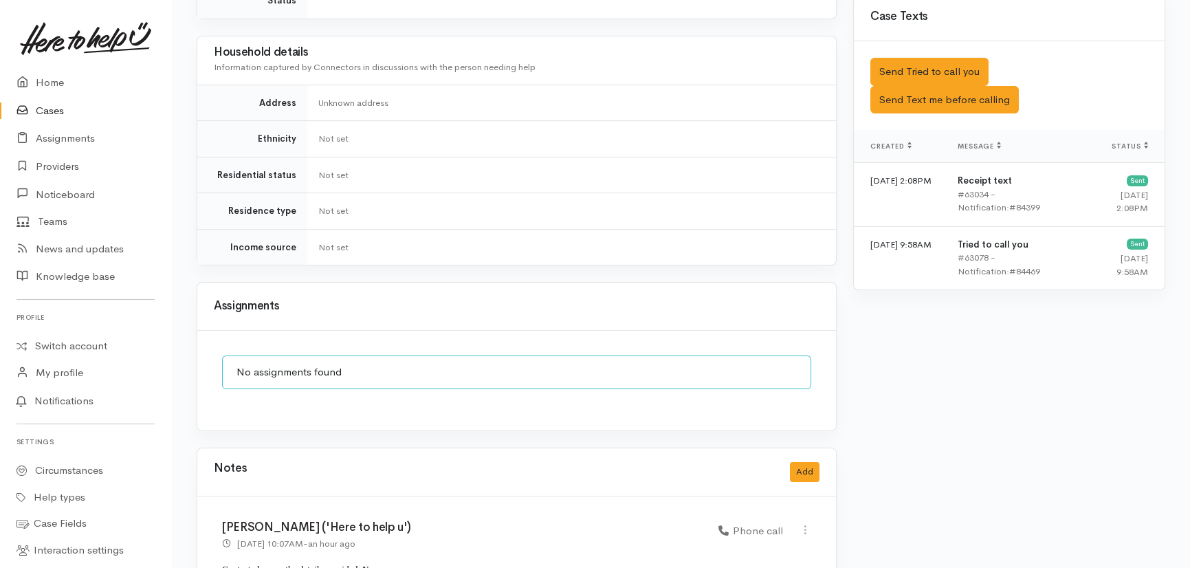
scroll to position [812, 0]
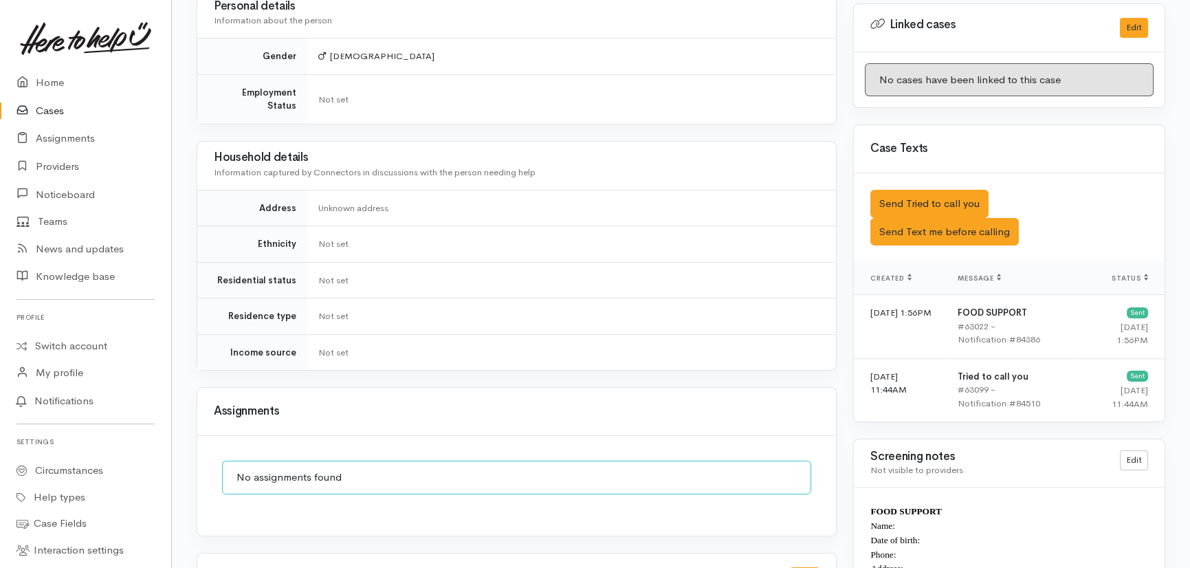
scroll to position [688, 0]
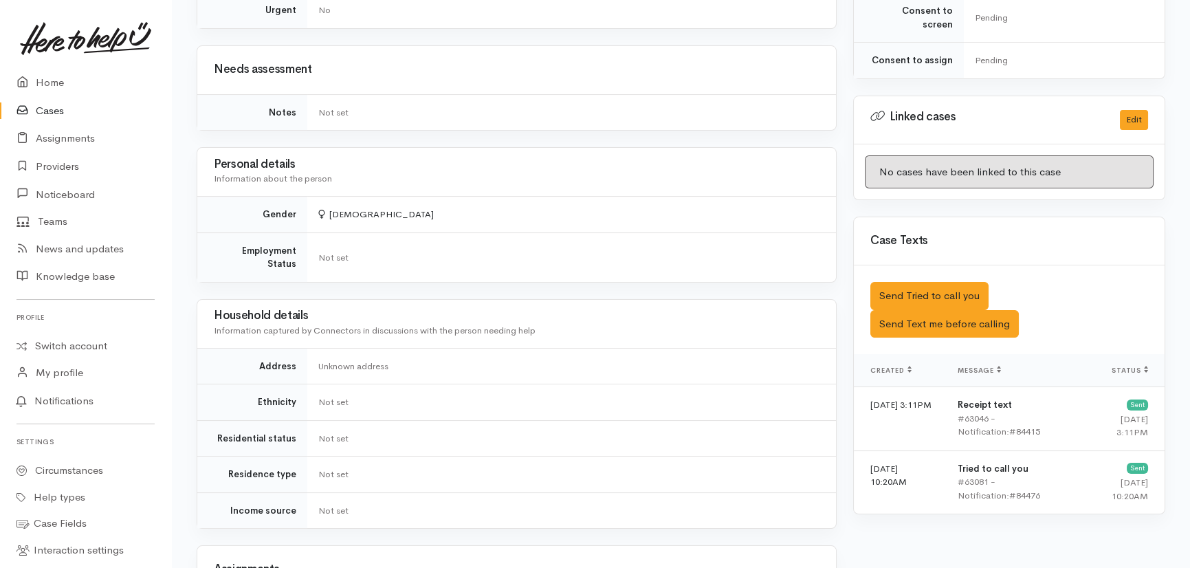
scroll to position [688, 0]
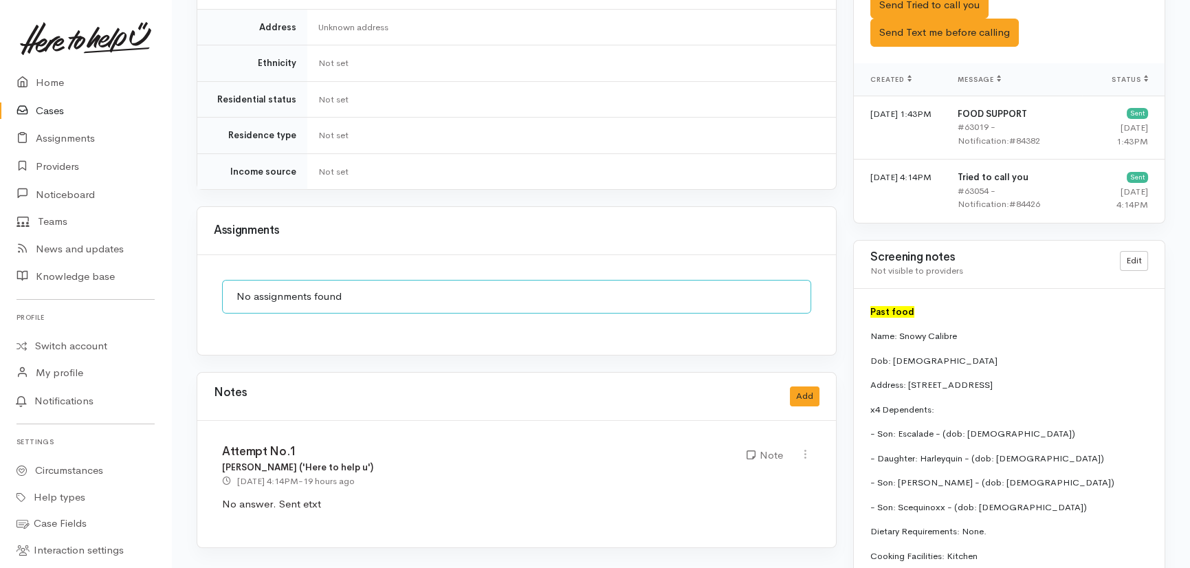
scroll to position [1000, 0]
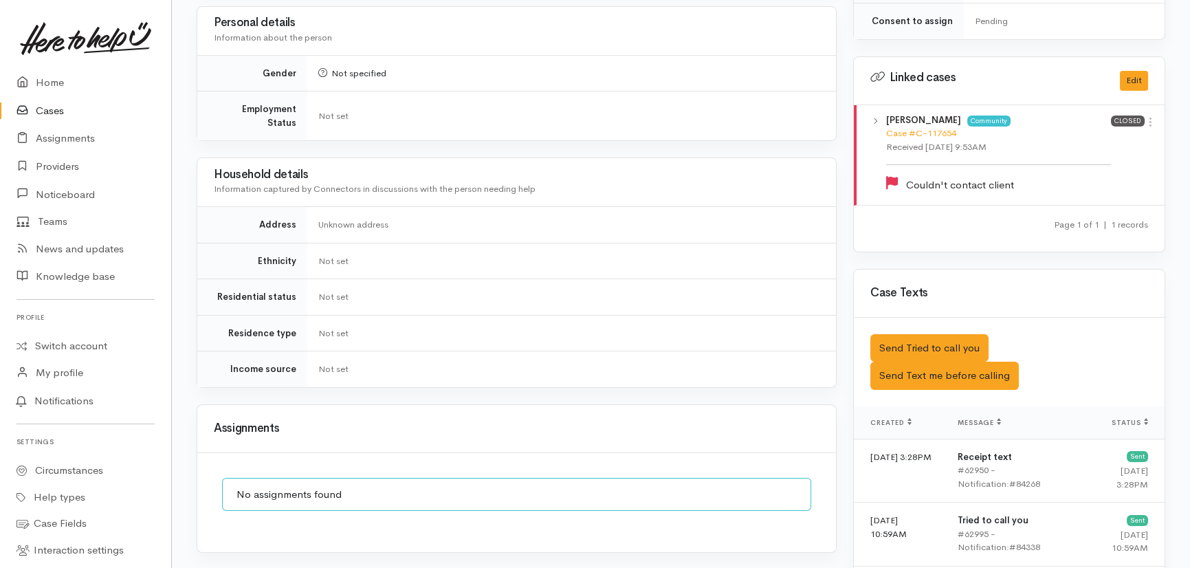
scroll to position [875, 0]
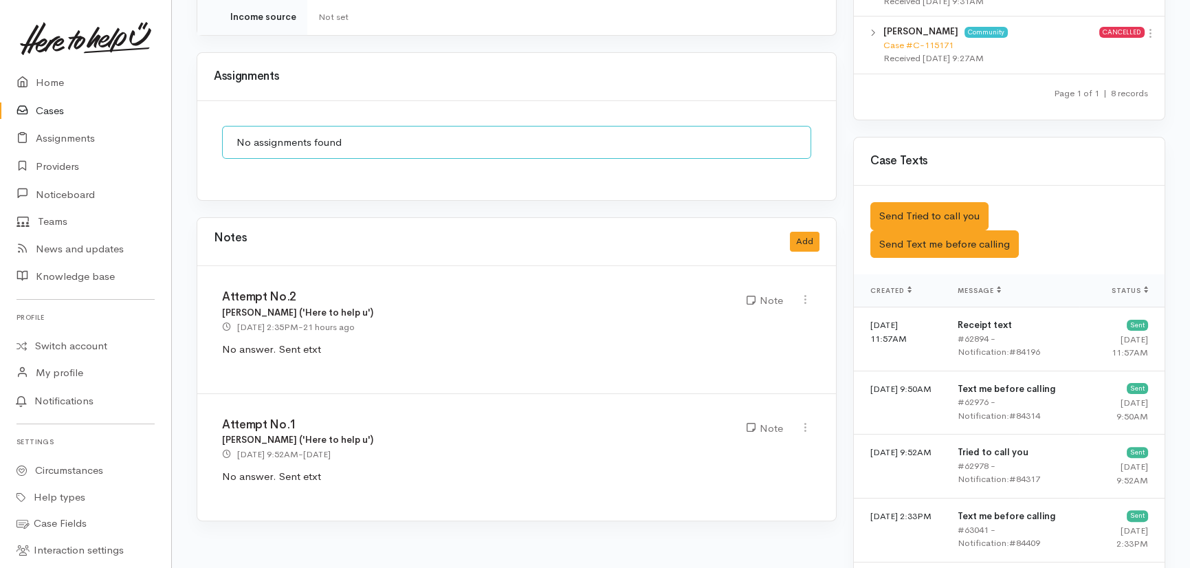
scroll to position [1562, 0]
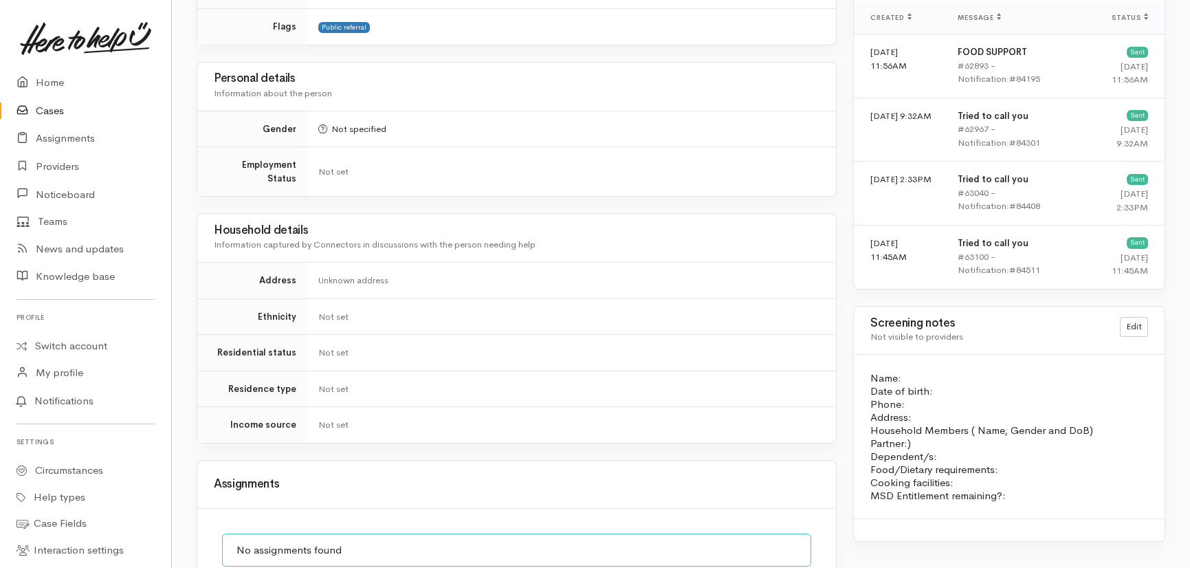
scroll to position [937, 0]
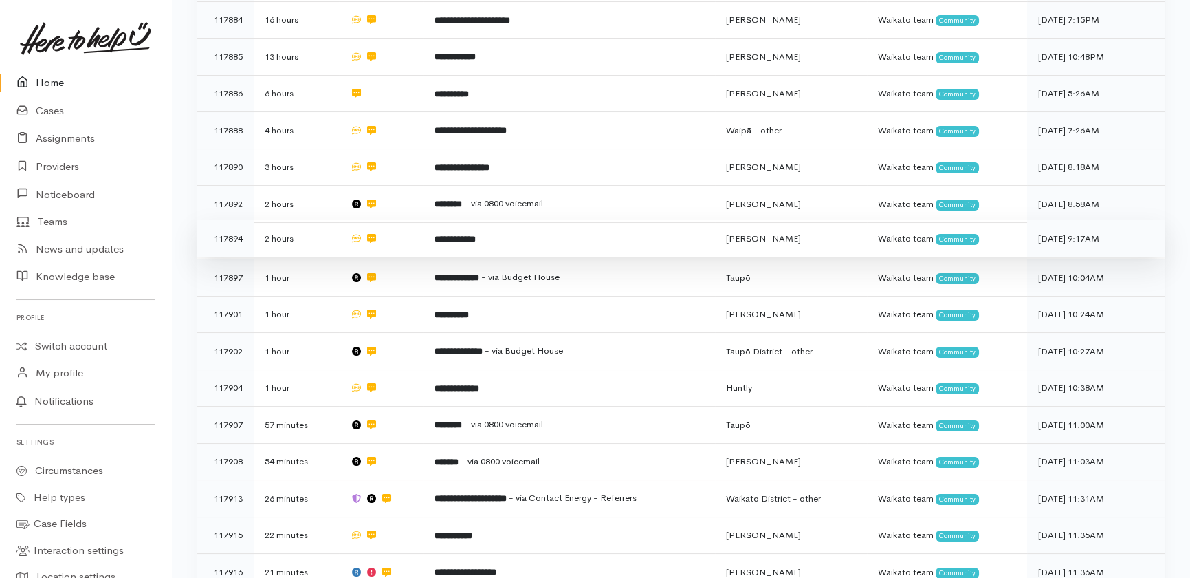
scroll to position [500, 0]
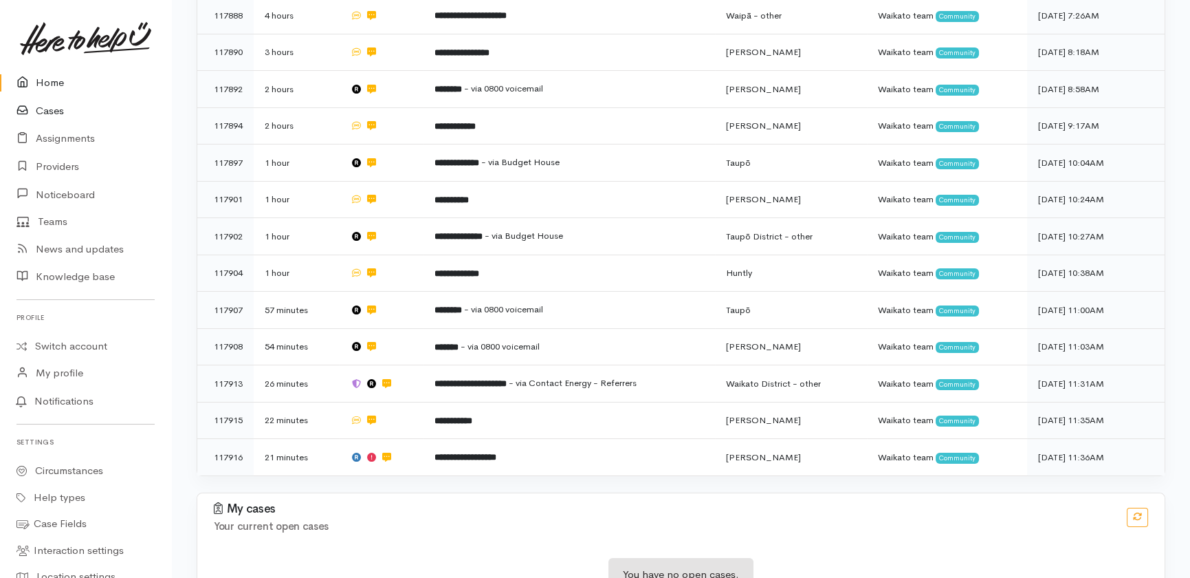
click at [55, 108] on link "Cases" at bounding box center [85, 111] width 171 height 28
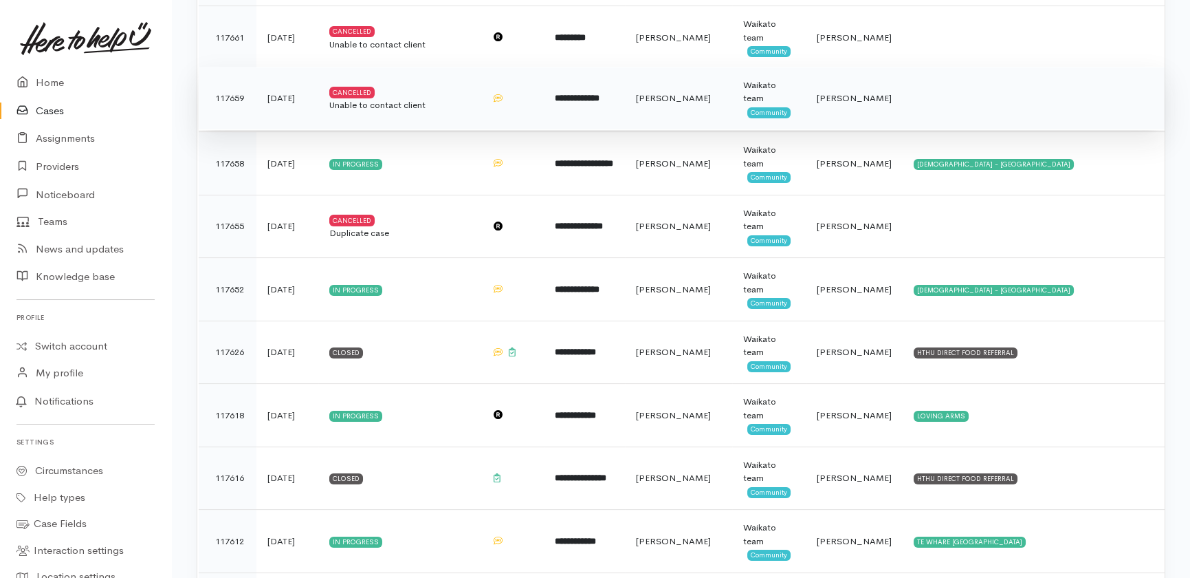
scroll to position [688, 0]
